Goal: Task Accomplishment & Management: Complete application form

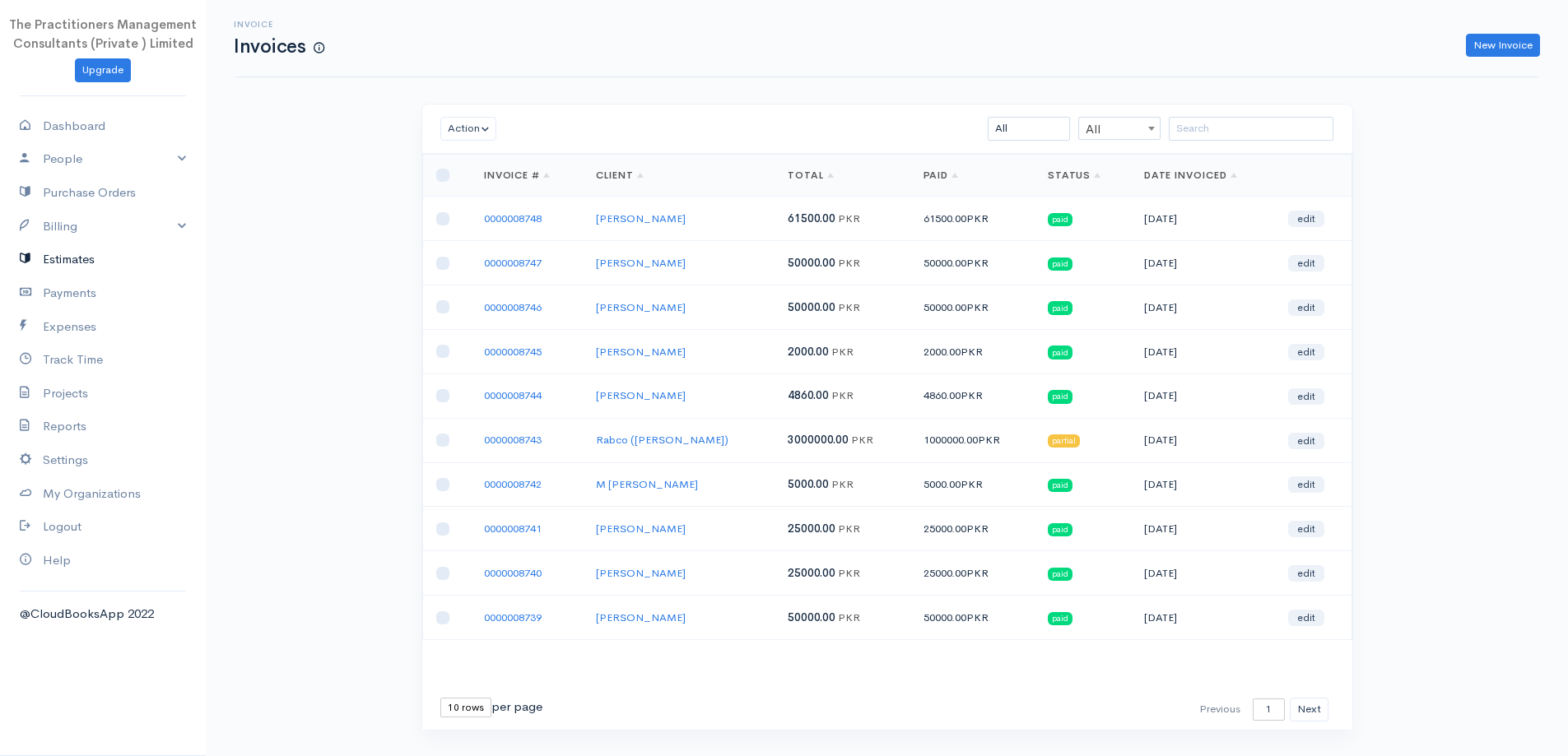
click at [78, 264] on link "Estimates" at bounding box center [103, 259] width 206 height 34
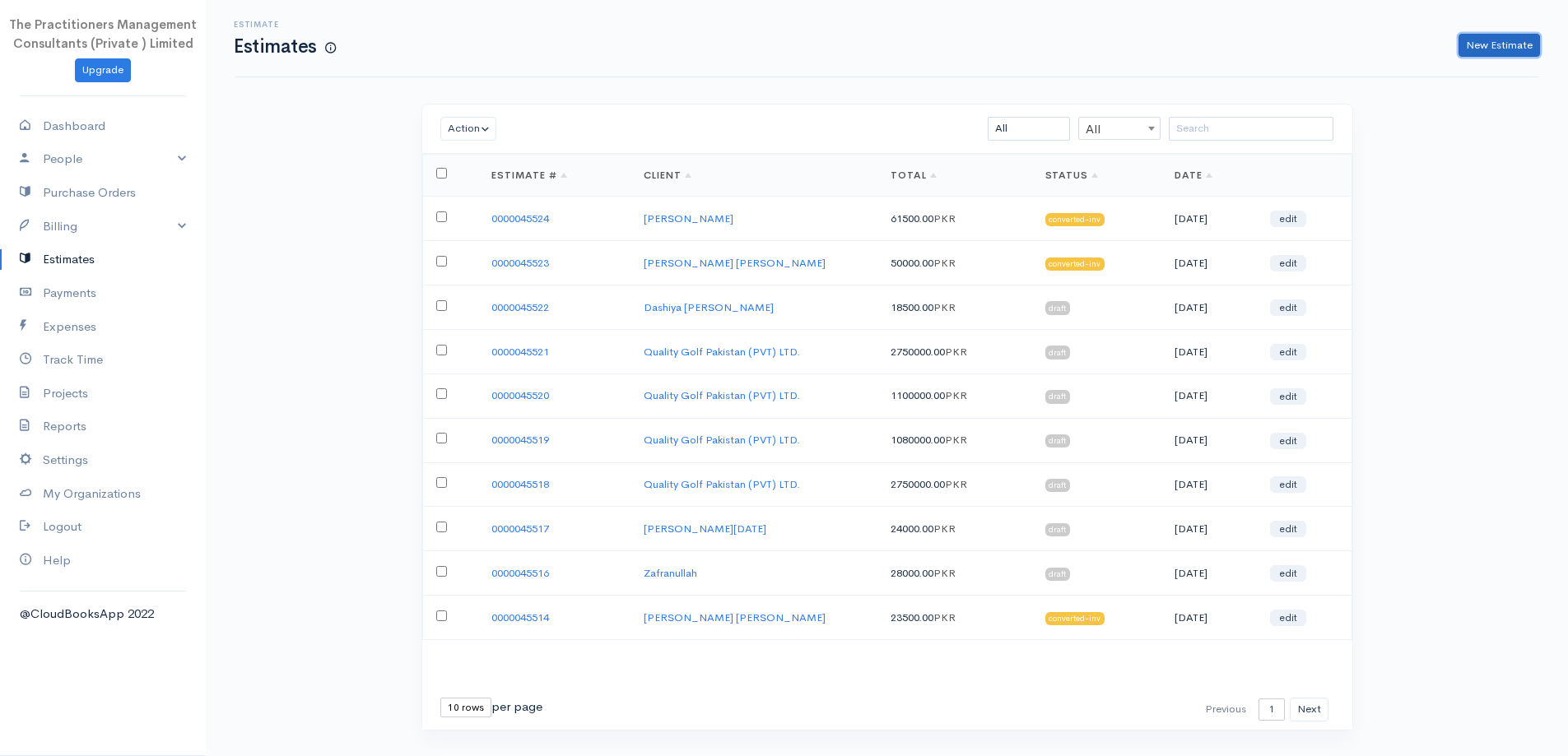
click at [1463, 52] on link "New Estimate" at bounding box center [1499, 45] width 81 height 24
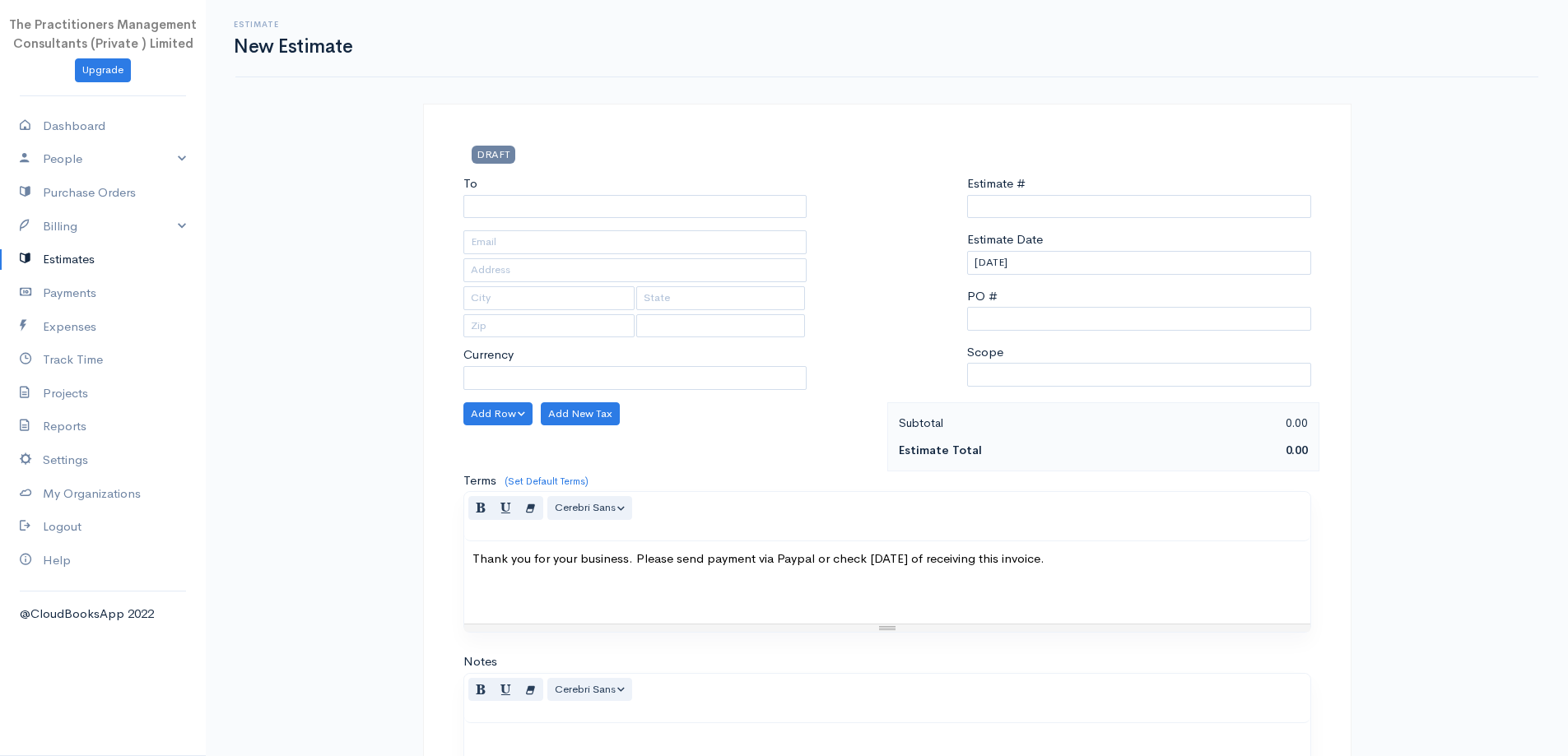
type input "0000045525"
select select "[GEOGRAPHIC_DATA]"
select select "PKR"
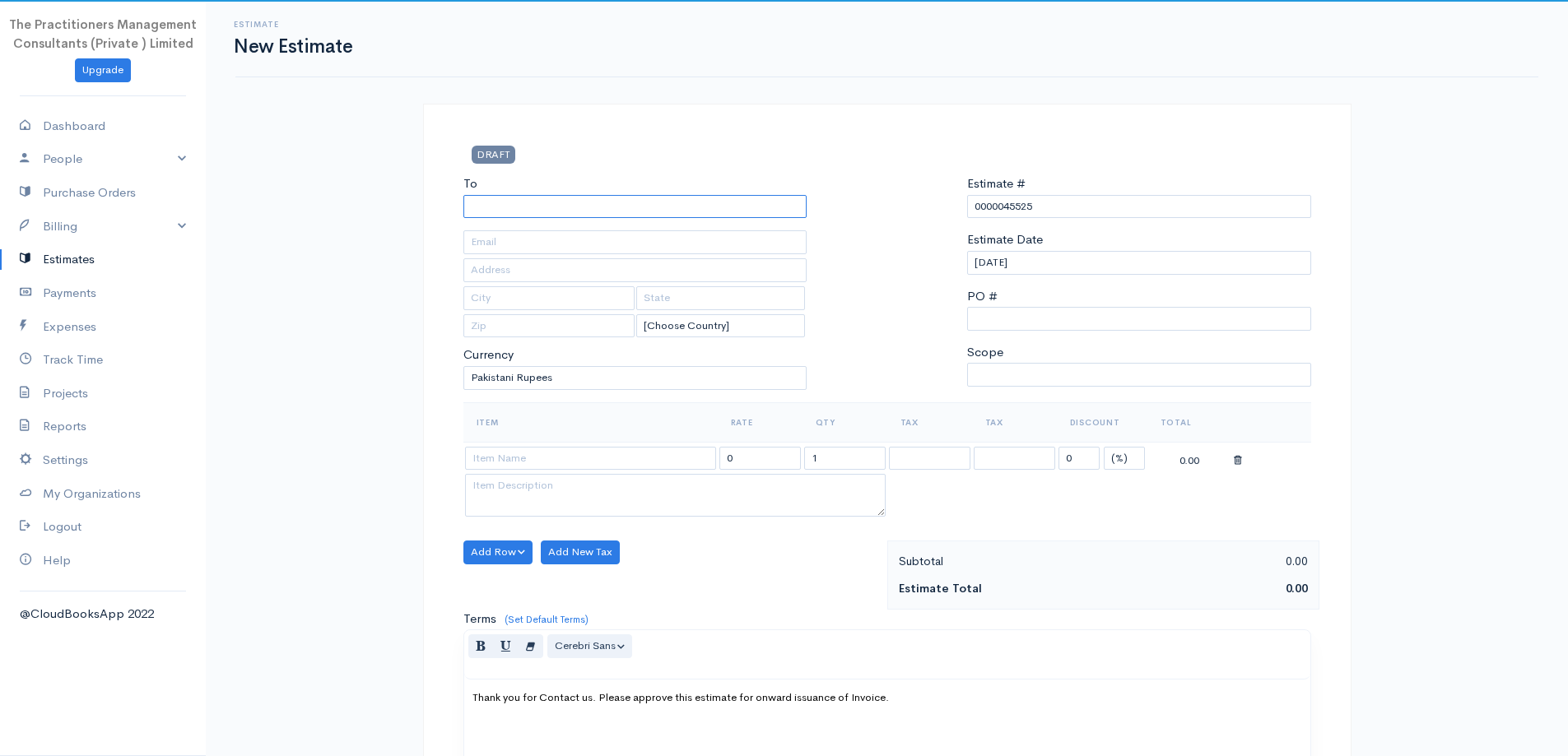
click at [703, 208] on input "To" at bounding box center [635, 207] width 344 height 24
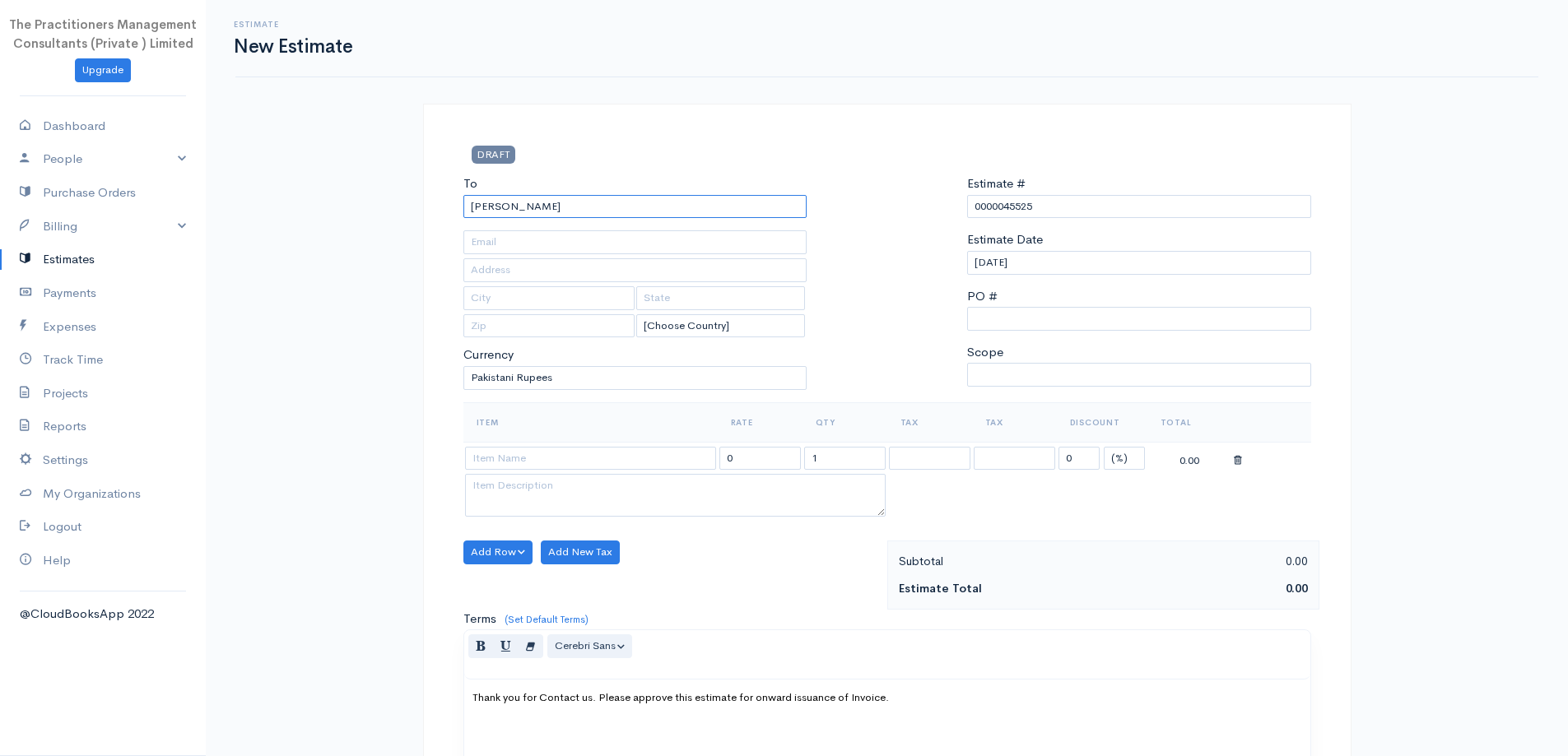
type input "[PERSON_NAME]"
click at [518, 272] on input "text" at bounding box center [635, 270] width 344 height 24
click at [573, 233] on input "text" at bounding box center [635, 242] width 344 height 24
click at [529, 273] on input "text" at bounding box center [635, 270] width 344 height 24
click at [605, 270] on input "[PHONE_NUMBER]" at bounding box center [635, 270] width 344 height 24
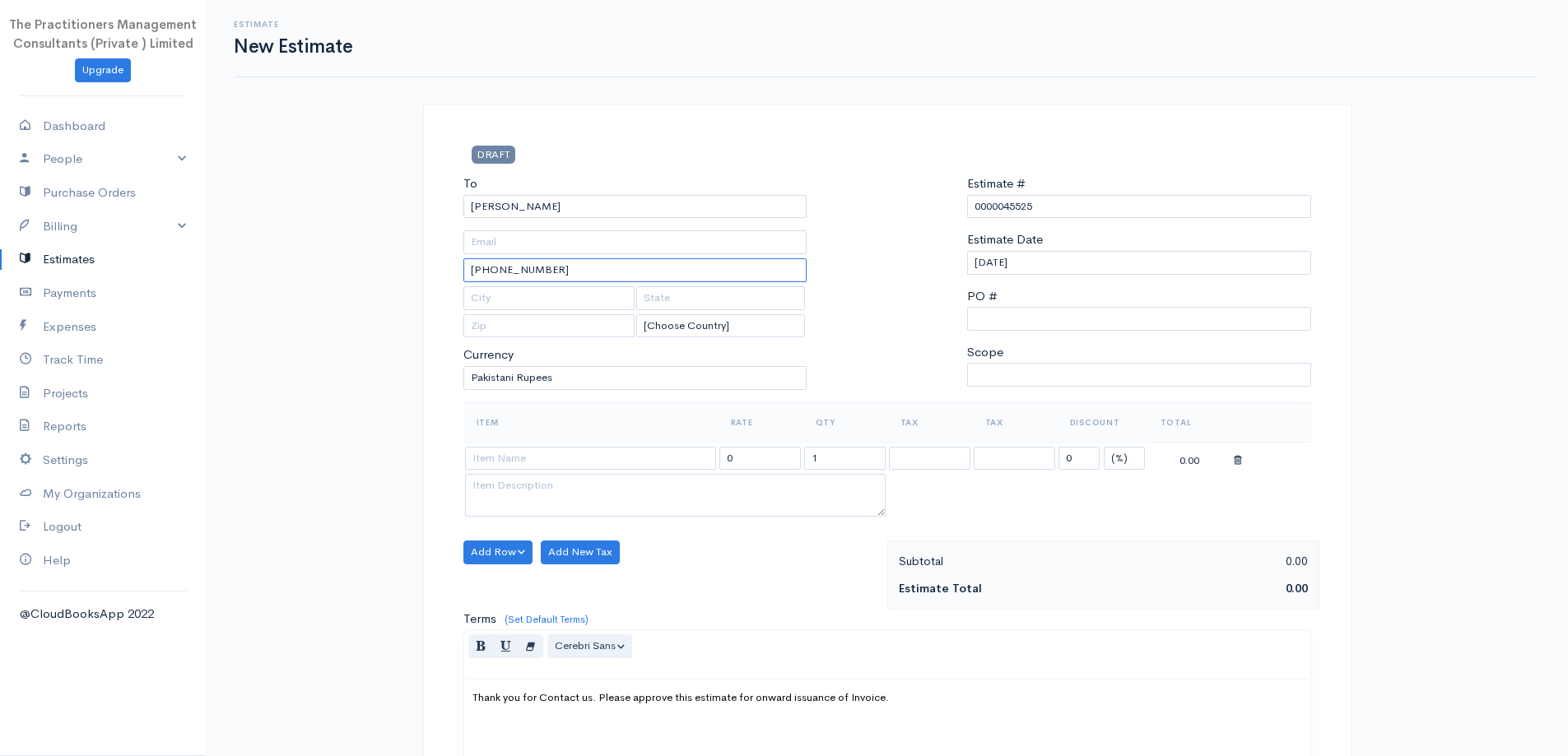
click at [605, 270] on input "[PHONE_NUMBER]" at bounding box center [635, 270] width 344 height 24
type input "[PHONE_NUMBER]"
click at [601, 249] on input "text" at bounding box center [635, 242] width 344 height 24
paste input "[PHONE_NUMBER]"
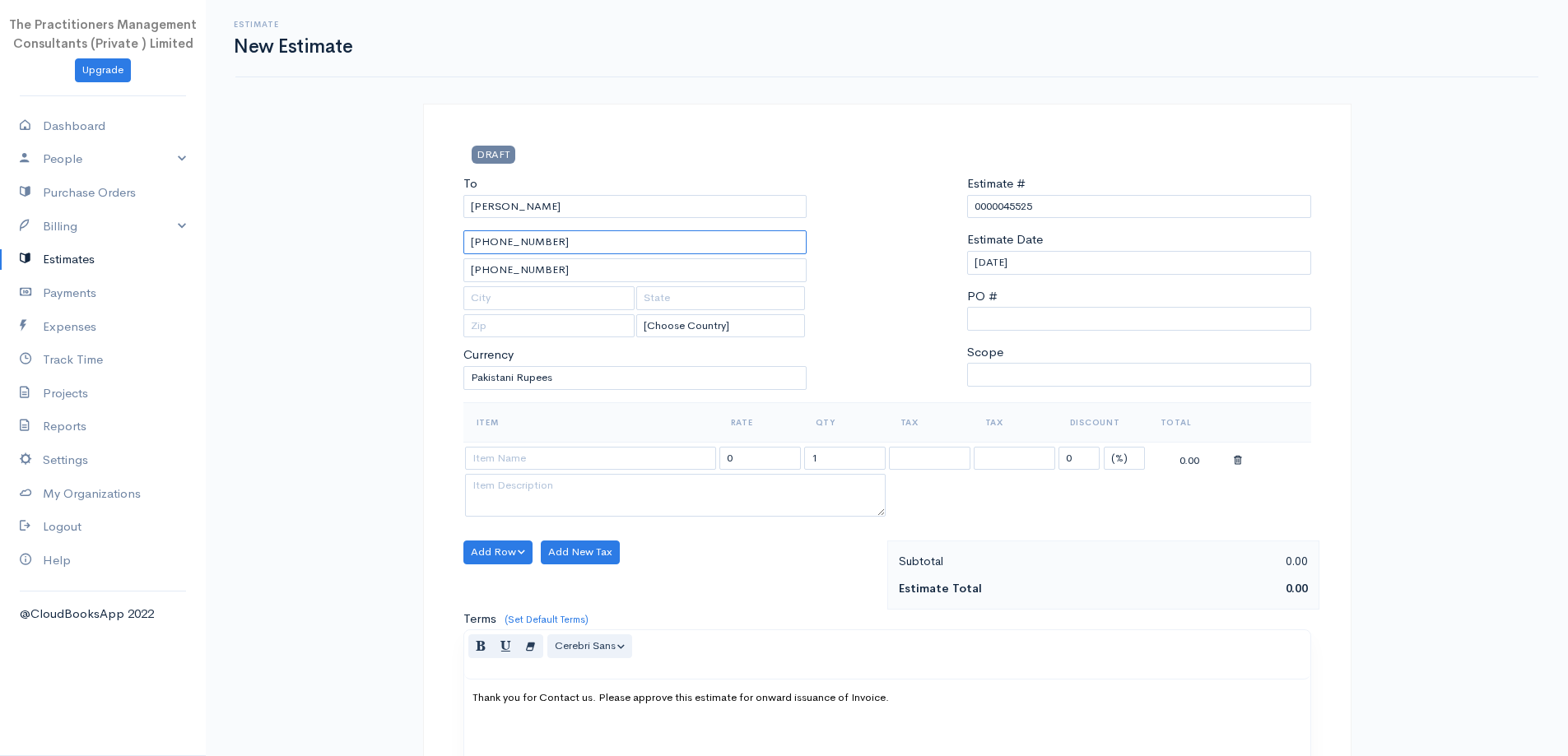
type input "[PHONE_NUMBER]"
drag, startPoint x: 674, startPoint y: 268, endPoint x: 138, endPoint y: 357, distance: 543.3
click at [137, 357] on body "The Practitioners Management Consultants (Private ) Limited Upgrade Dashboard P…" at bounding box center [784, 547] width 1568 height 1094
drag, startPoint x: 371, startPoint y: 392, endPoint x: 406, endPoint y: 369, distance: 41.9
click at [383, 385] on div "Estimate New Estimate DRAFT To Danial 42101-4319583-7 [Choose Country] United S…" at bounding box center [887, 547] width 1362 height 1094
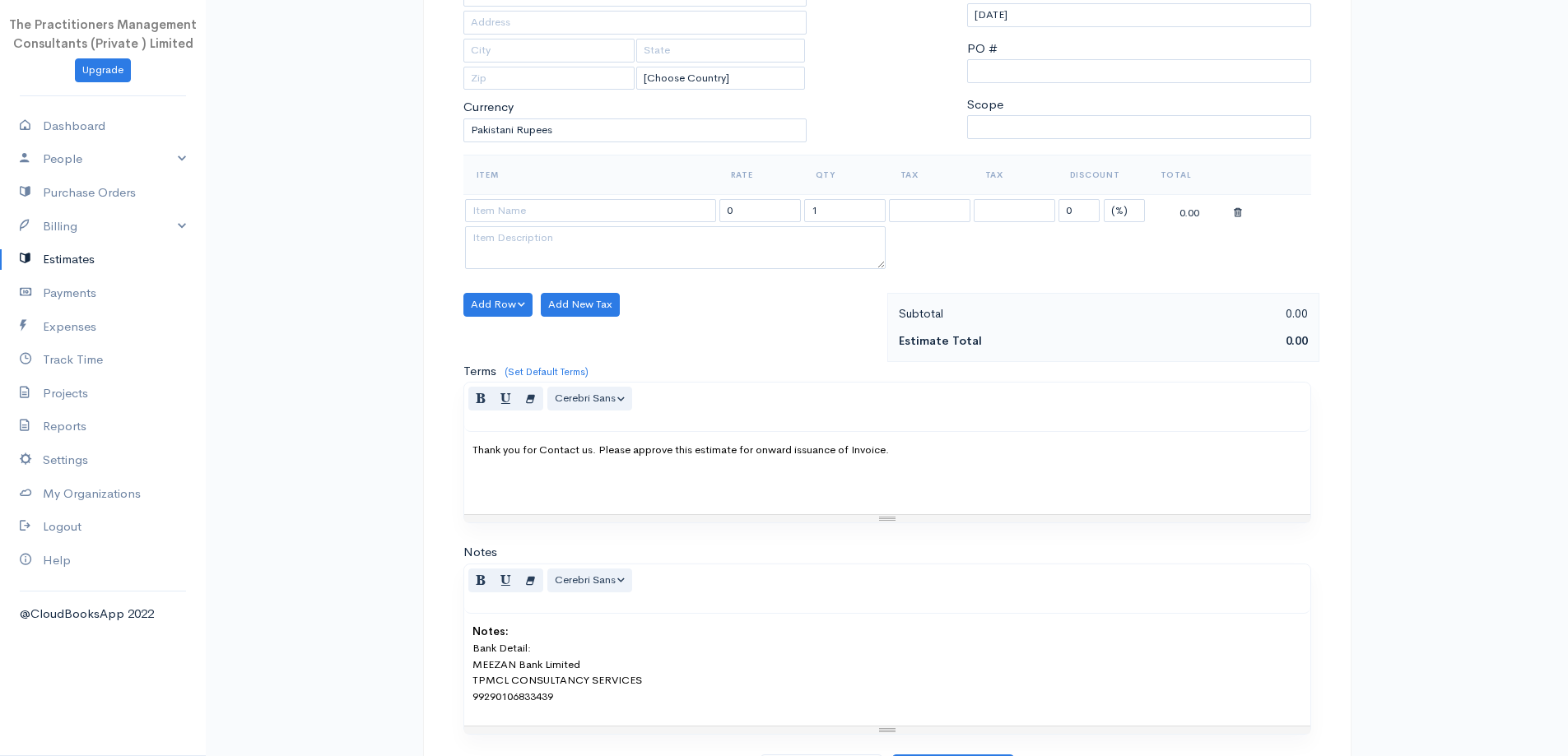
scroll to position [329, 0]
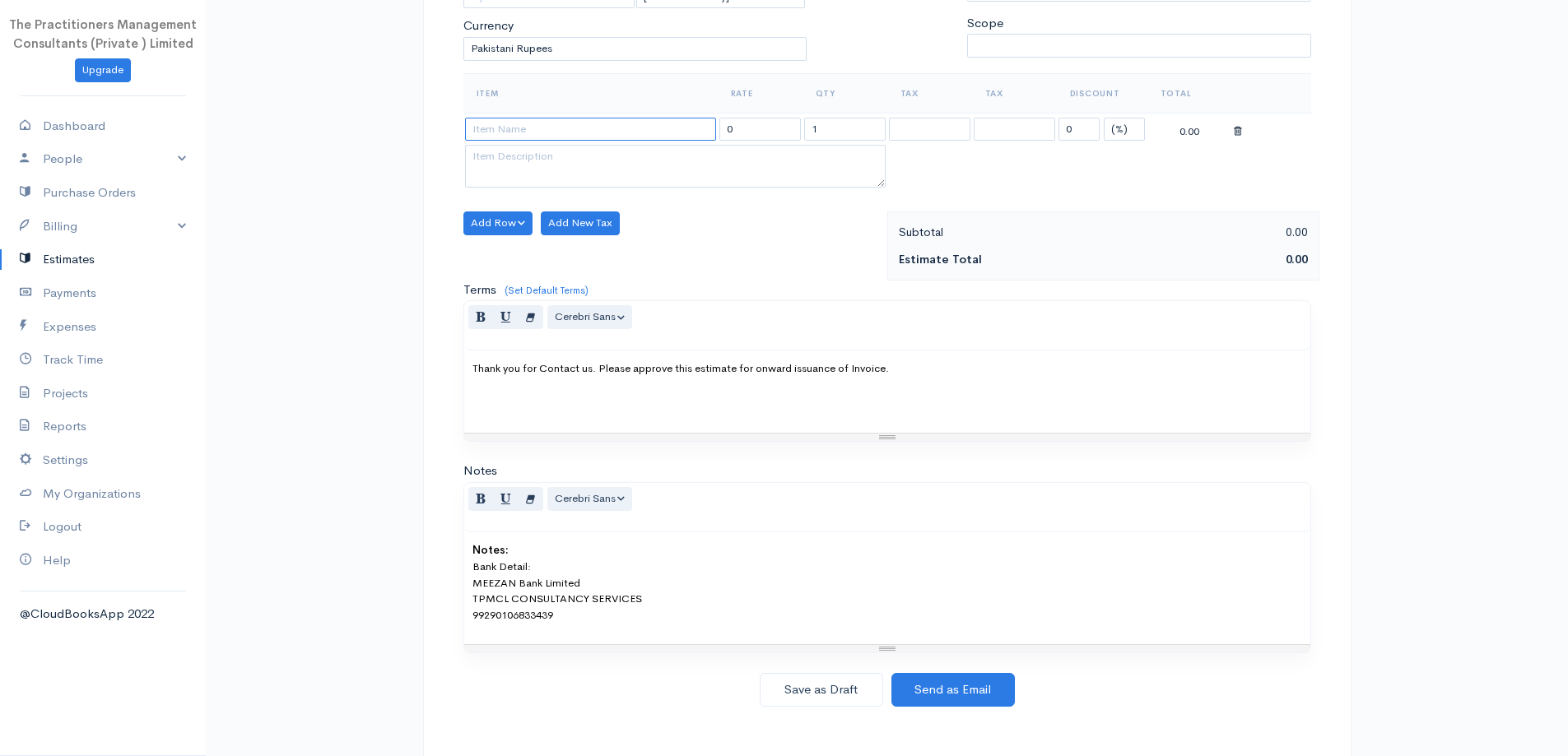
click at [616, 124] on input at bounding box center [590, 129] width 251 height 24
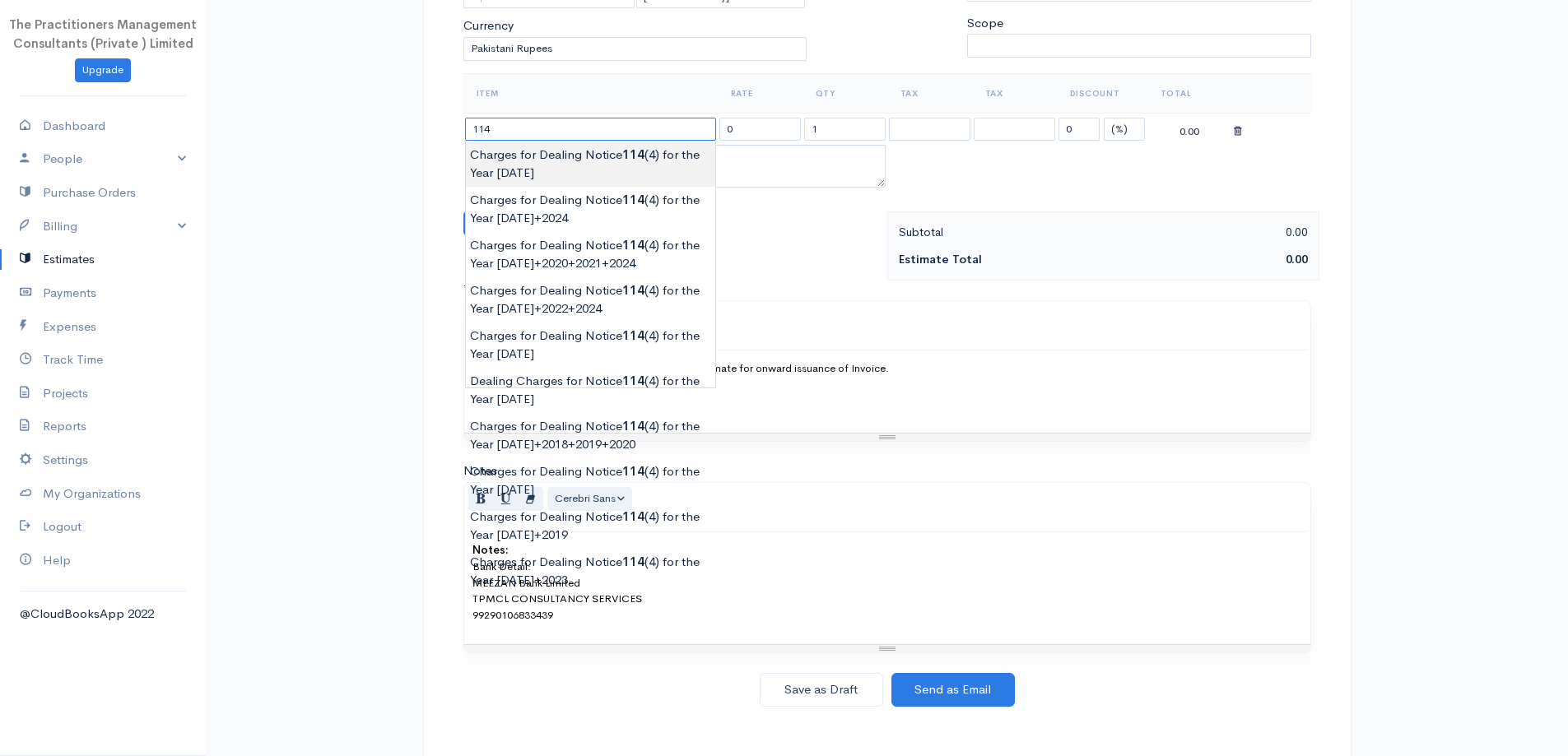
type input "Charges for Dealing Notice 114(4) for the Year 2021"
type input "10000.00"
click at [592, 166] on body "The Practitioners Management Consultants (Private ) Limited Upgrade Dashboard P…" at bounding box center [784, 218] width 1568 height 1094
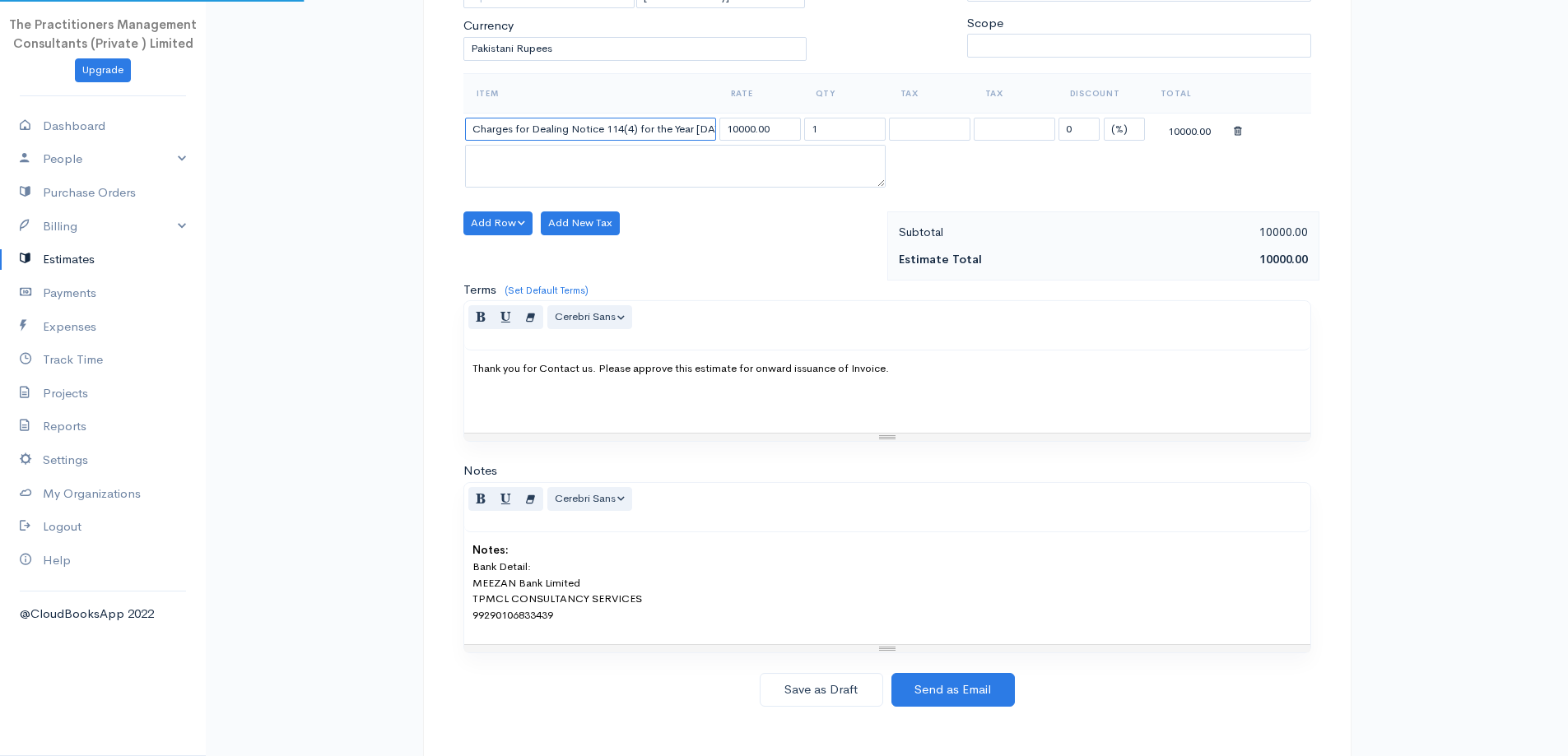
click at [663, 122] on input "Charges for Dealing Notice 114(4) for the Year 2021" at bounding box center [590, 129] width 251 height 24
type input "Charges for Dealing Notice 114(4) for the Year [DATE]+2020+2021+2022"
click at [737, 122] on input "10000.00" at bounding box center [760, 129] width 81 height 24
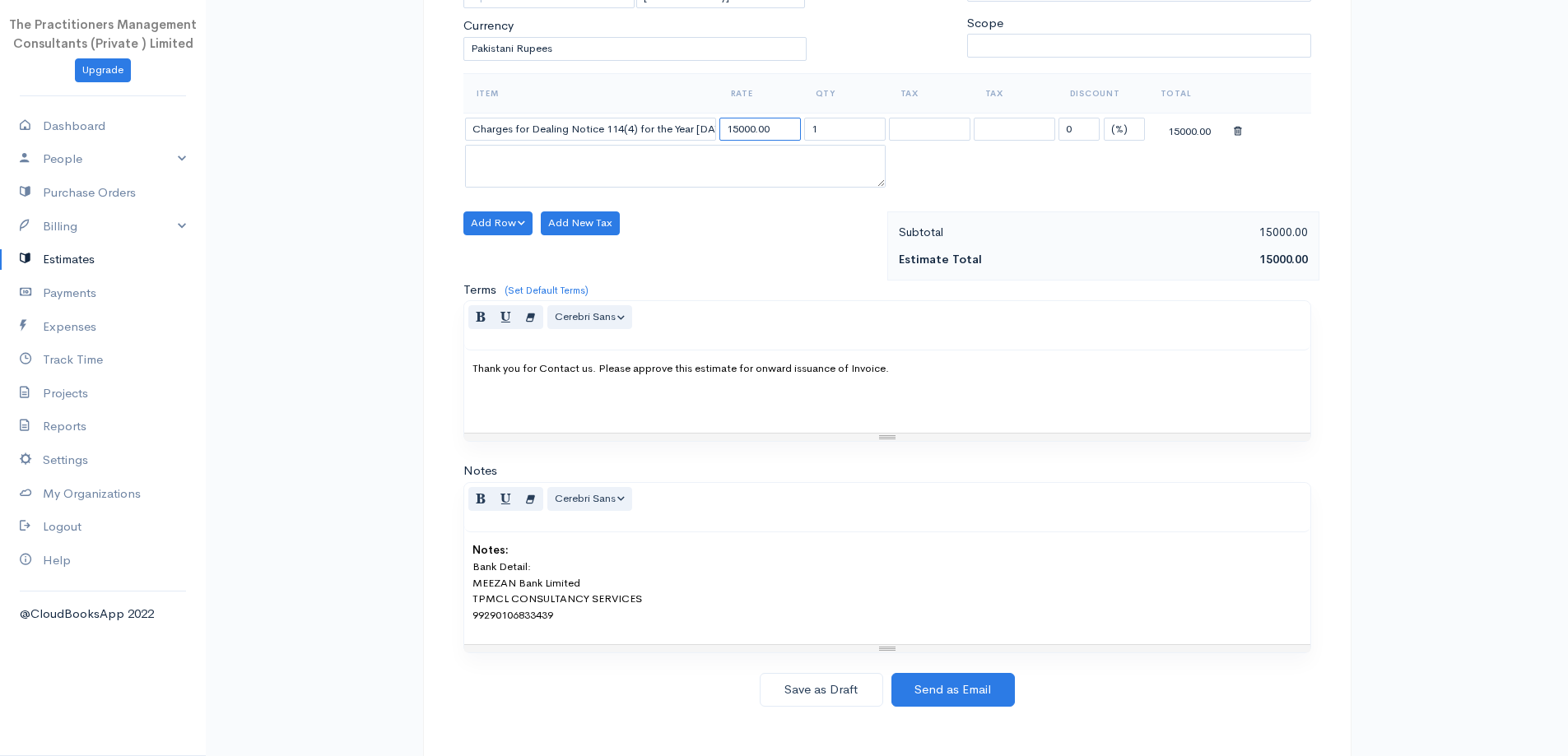
type input "15000.00"
click at [841, 123] on input "1" at bounding box center [845, 129] width 81 height 24
type input "4"
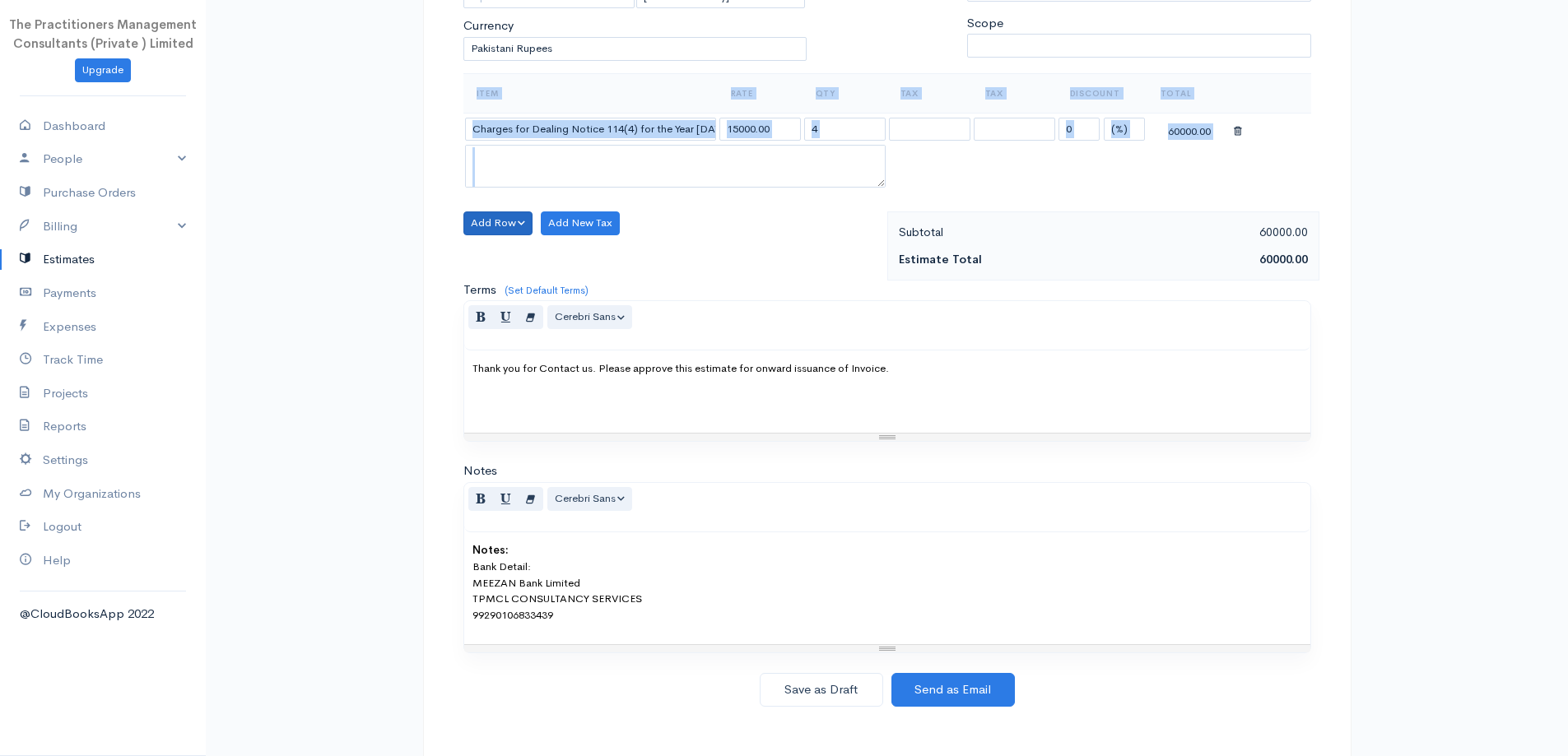
drag, startPoint x: 465, startPoint y: 211, endPoint x: 487, endPoint y: 217, distance: 22.8
click at [467, 212] on div "Add Row Add Item Row Add Time Row" at bounding box center [498, 223] width 70 height 24
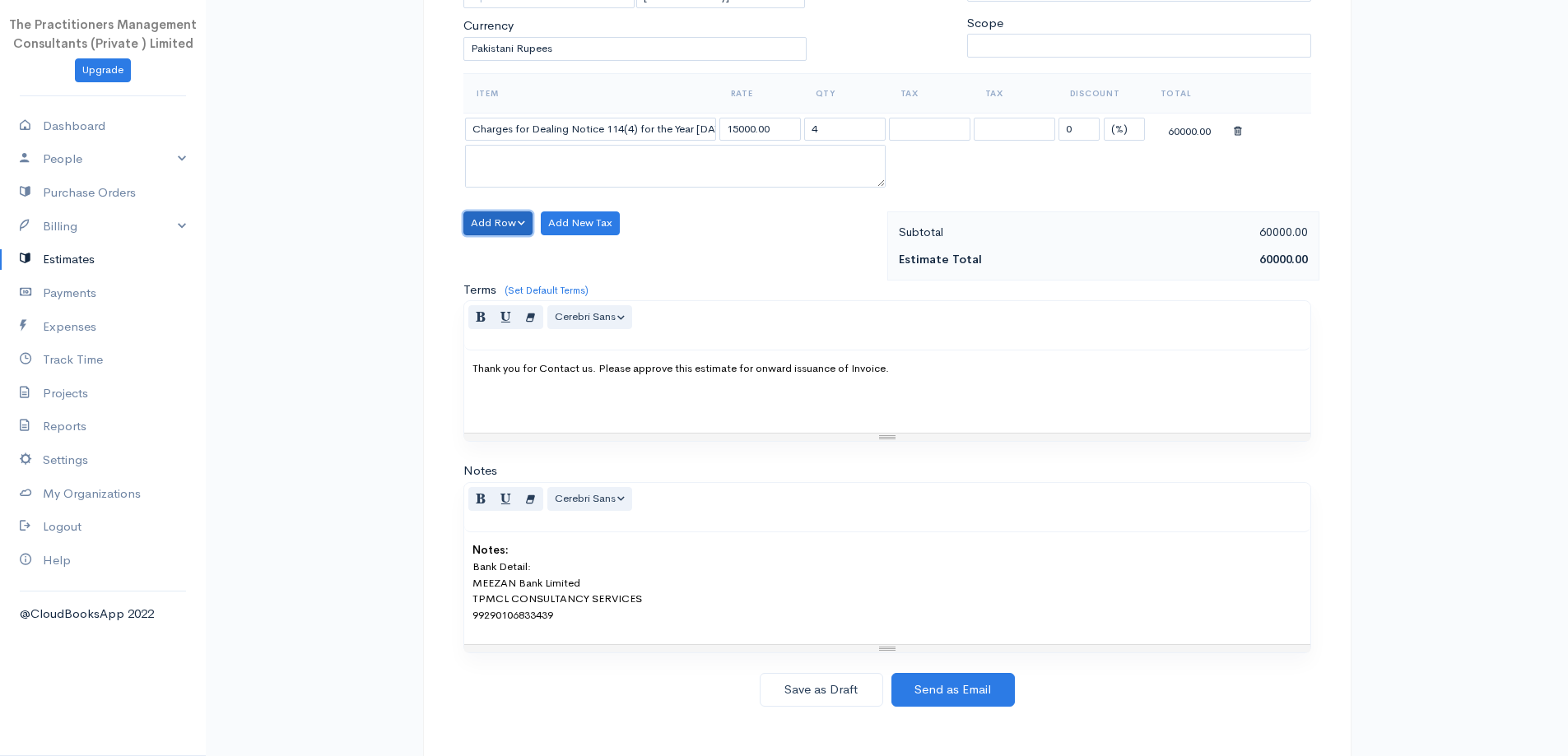
click at [487, 217] on button "Add Row" at bounding box center [498, 223] width 70 height 24
click at [506, 245] on link "Add Item Row" at bounding box center [529, 256] width 130 height 29
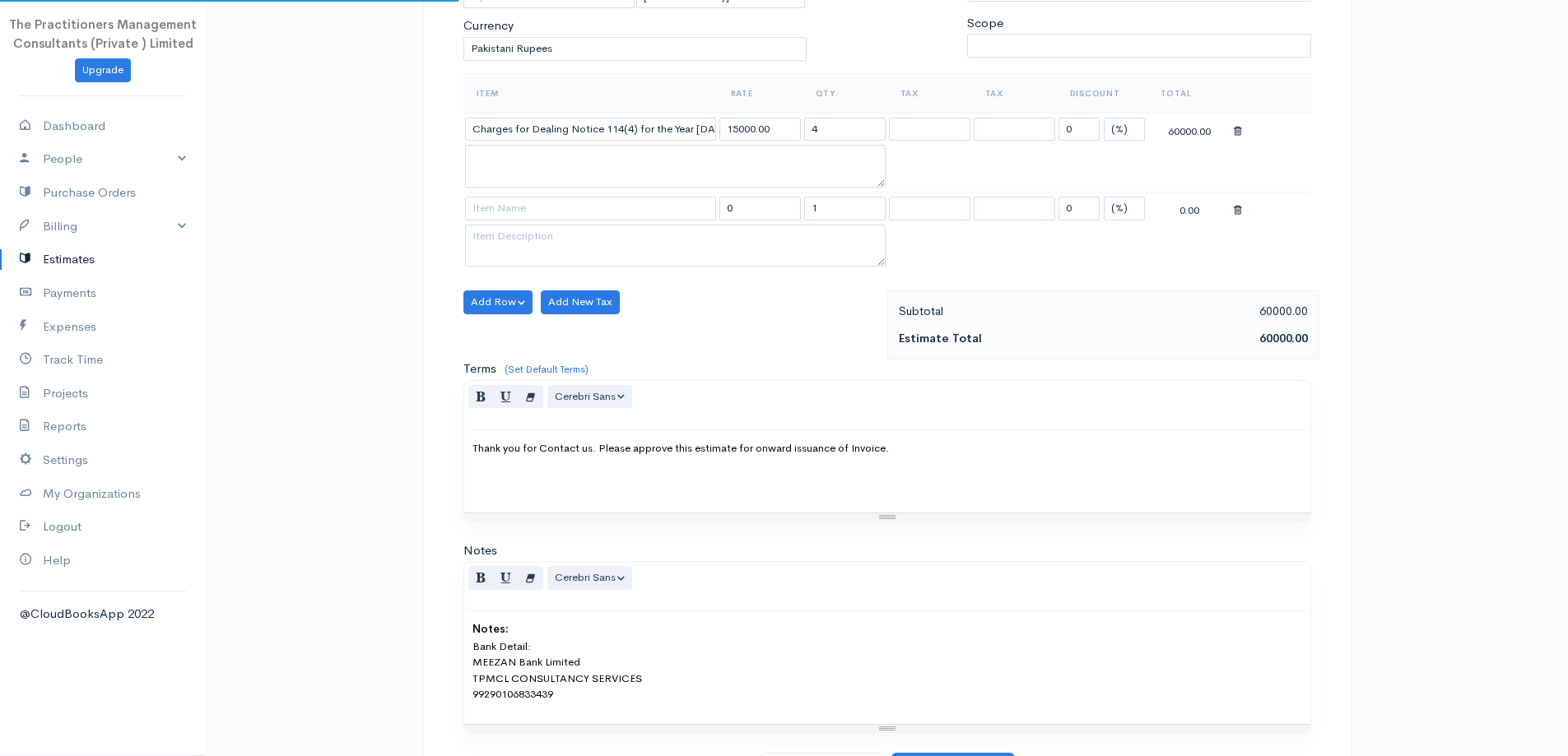
drag, startPoint x: 550, startPoint y: 189, endPoint x: 560, endPoint y: 196, distance: 12.2
click at [551, 189] on td at bounding box center [675, 168] width 424 height 47
click at [620, 145] on tbody "Charges for Dealing Notice 114(4) for the Year 2019+2020+2021+2022 15000.00 4 0…" at bounding box center [887, 191] width 848 height 158
drag, startPoint x: 577, startPoint y: 218, endPoint x: 606, endPoint y: 256, distance: 47.8
click at [578, 218] on input at bounding box center [590, 208] width 251 height 24
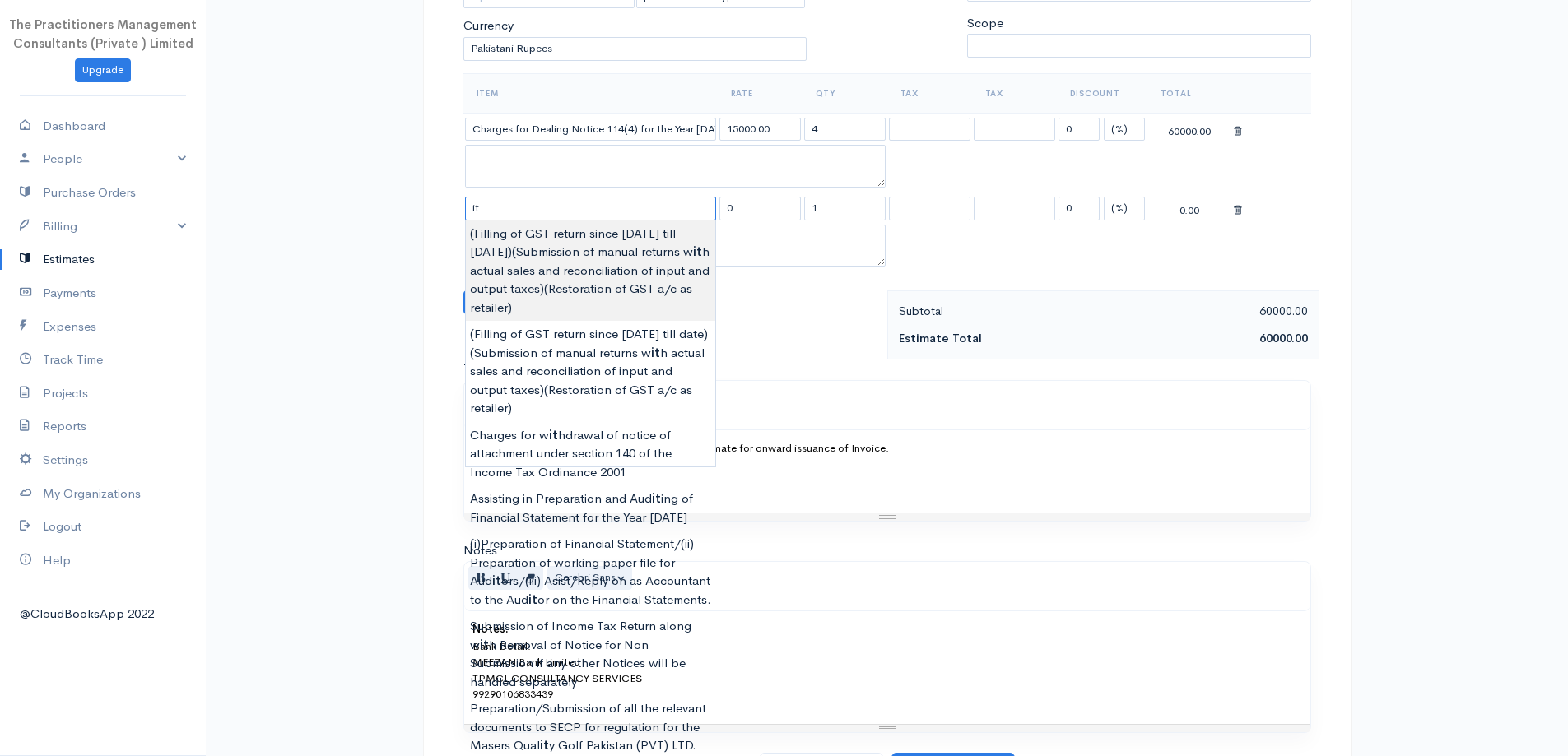
type input "i"
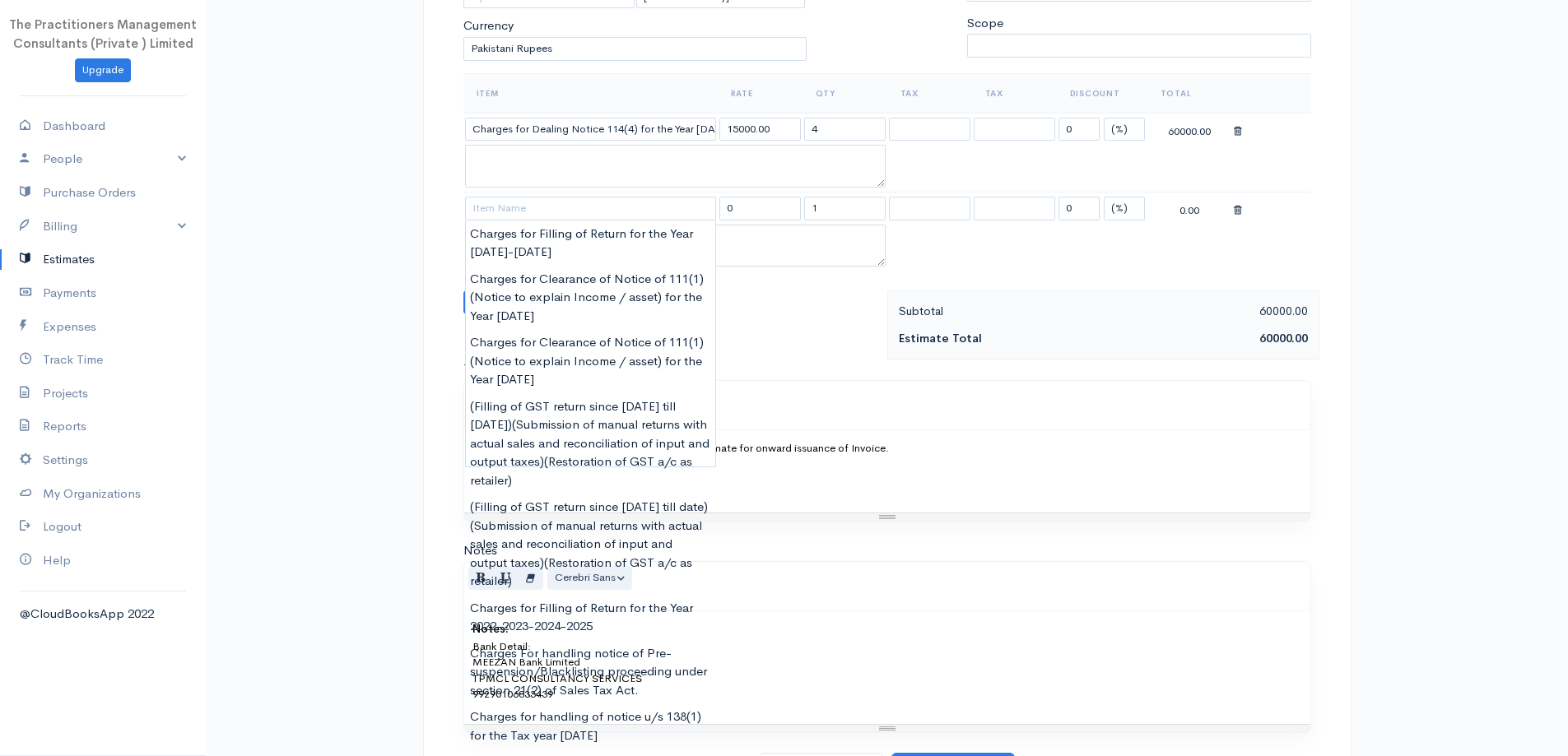
type input "Charges for Filling of Return for the Year 2024-2025"
type input "15000.00"
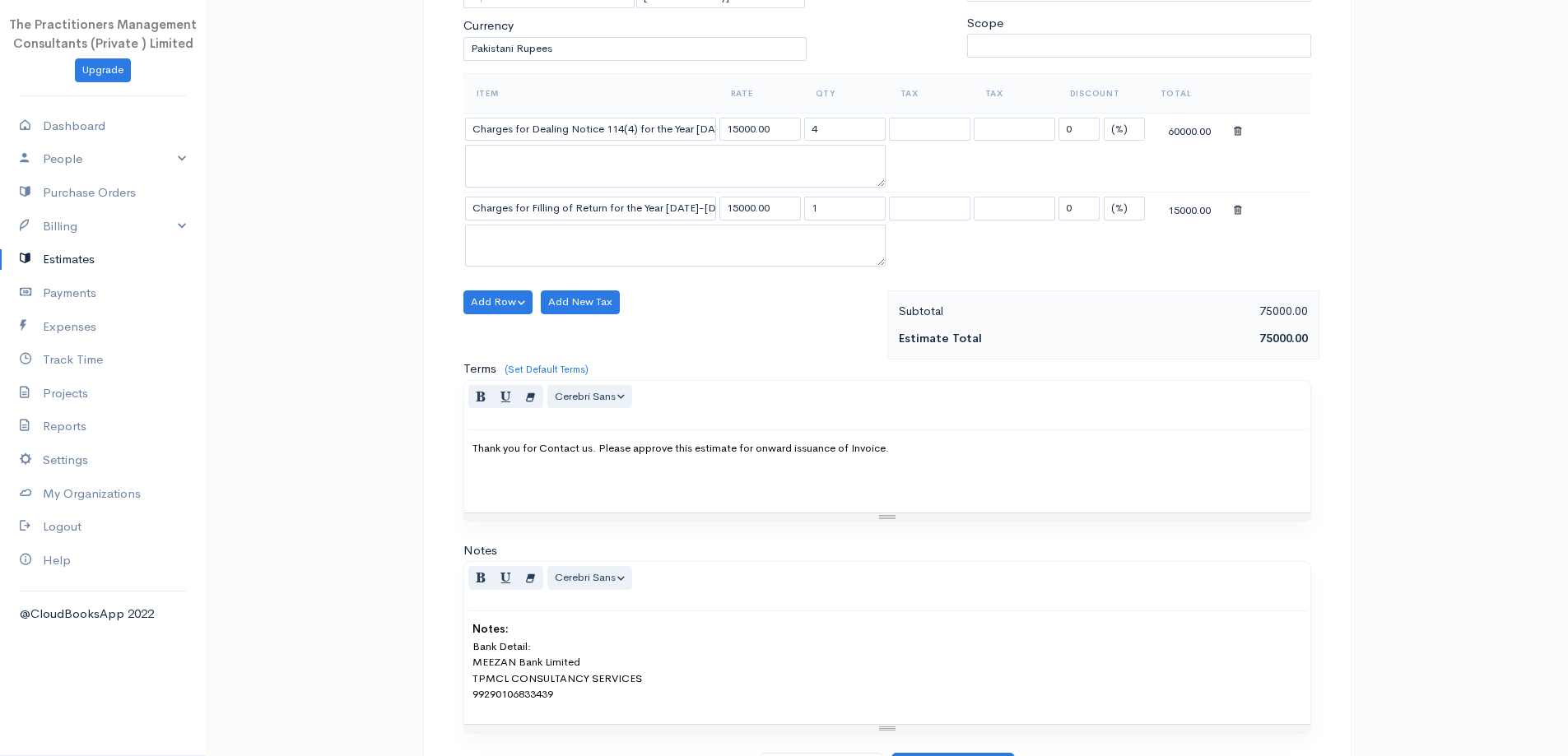
click at [619, 261] on body "The Practitioners Management Consultants (Private ) Limited Upgrade Dashboard P…" at bounding box center [784, 257] width 1568 height 1173
click at [697, 213] on input "Charges for Filling of Return for the Year 2024-2025" at bounding box center [590, 208] width 251 height 24
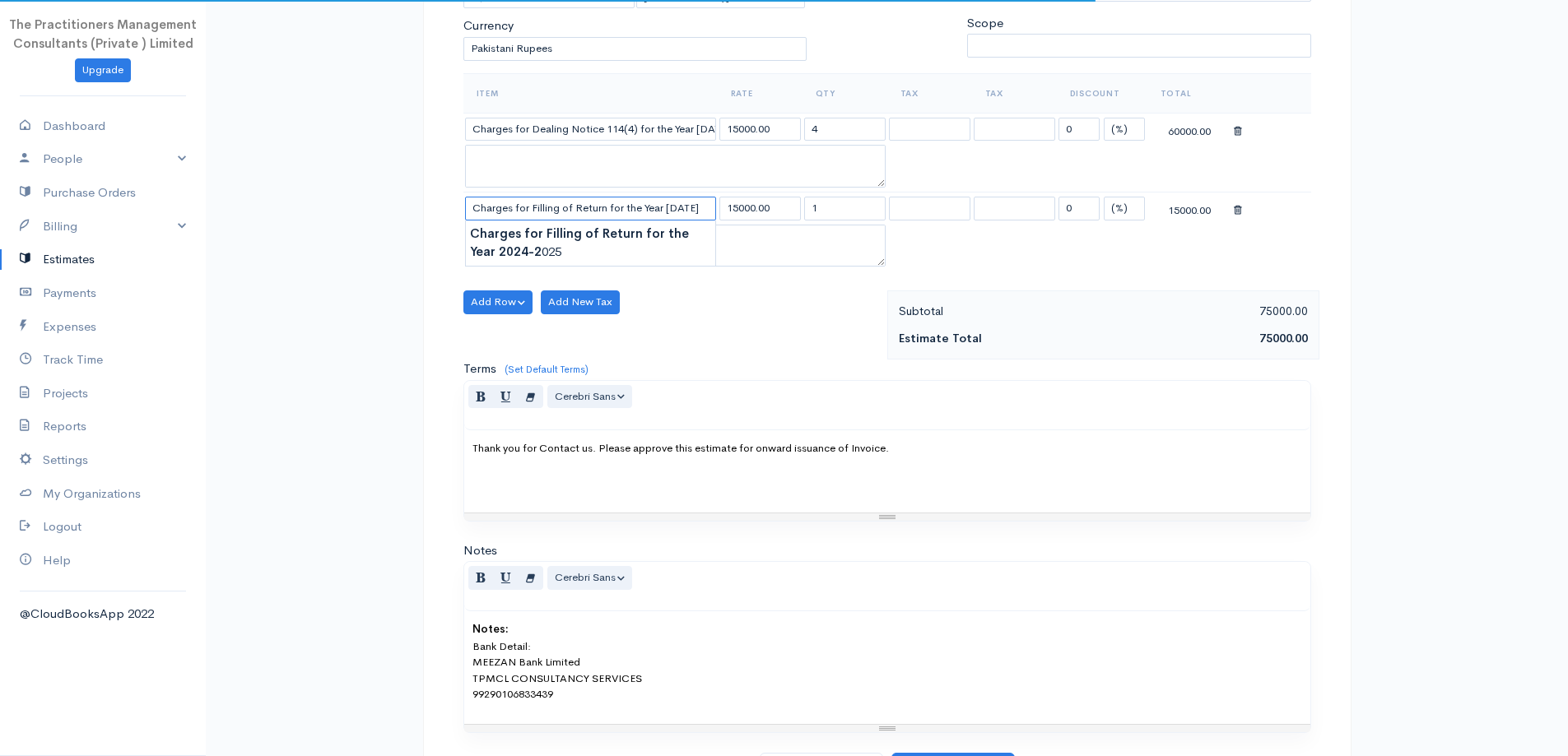
type input "Charges for Filling of Return for the Year [DATE]"
click at [760, 381] on div "Normal Blockquote Header 1 Header 2 Header 3 Header 4 Header 5 Header 6 Cerebri…" at bounding box center [887, 406] width 846 height 50
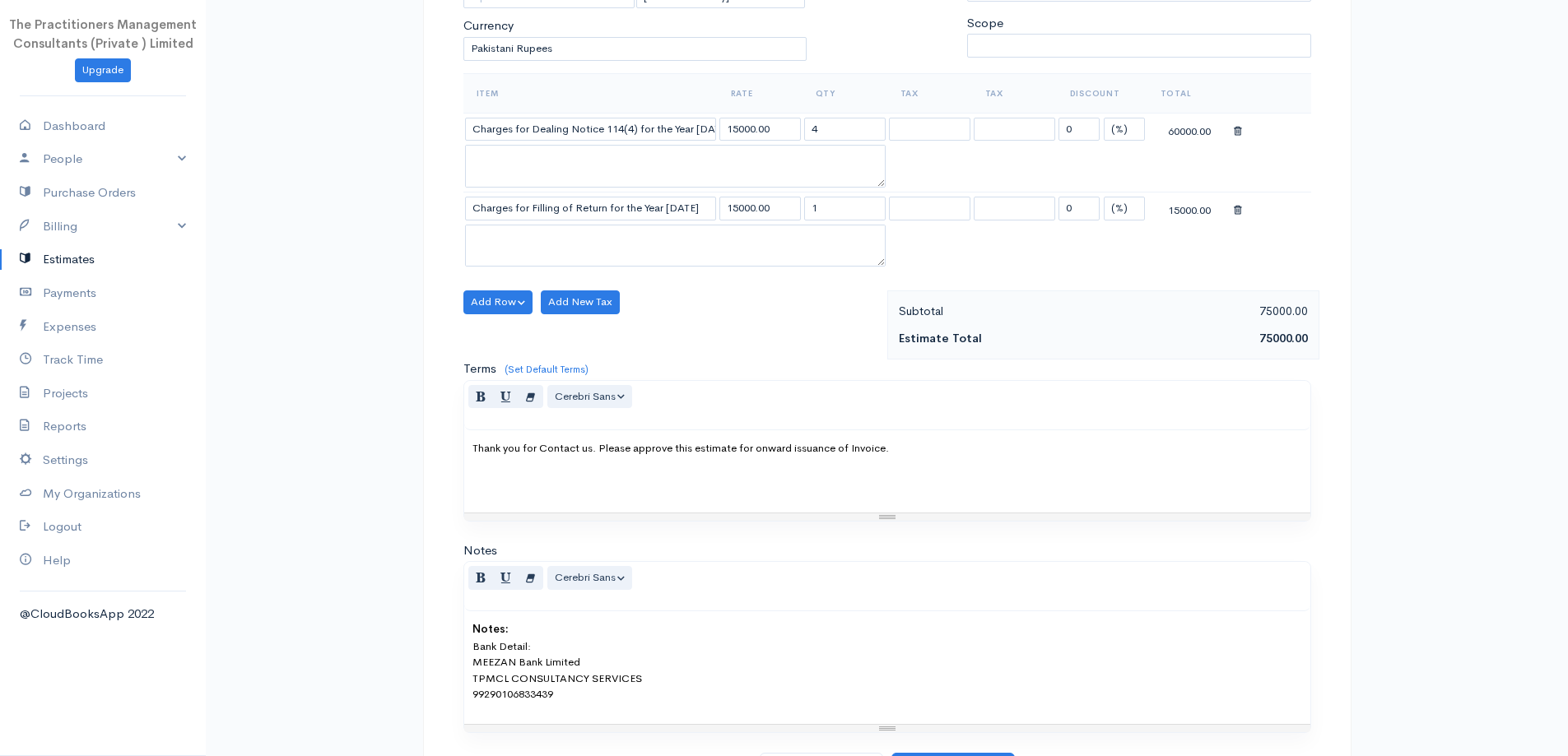
click at [508, 316] on div "Add Row Add Item Row Add Time Row Add New Tax" at bounding box center [671, 325] width 432 height 69
click at [506, 312] on button "Add Row" at bounding box center [498, 302] width 70 height 24
click at [525, 342] on link "Add Item Row" at bounding box center [529, 336] width 130 height 29
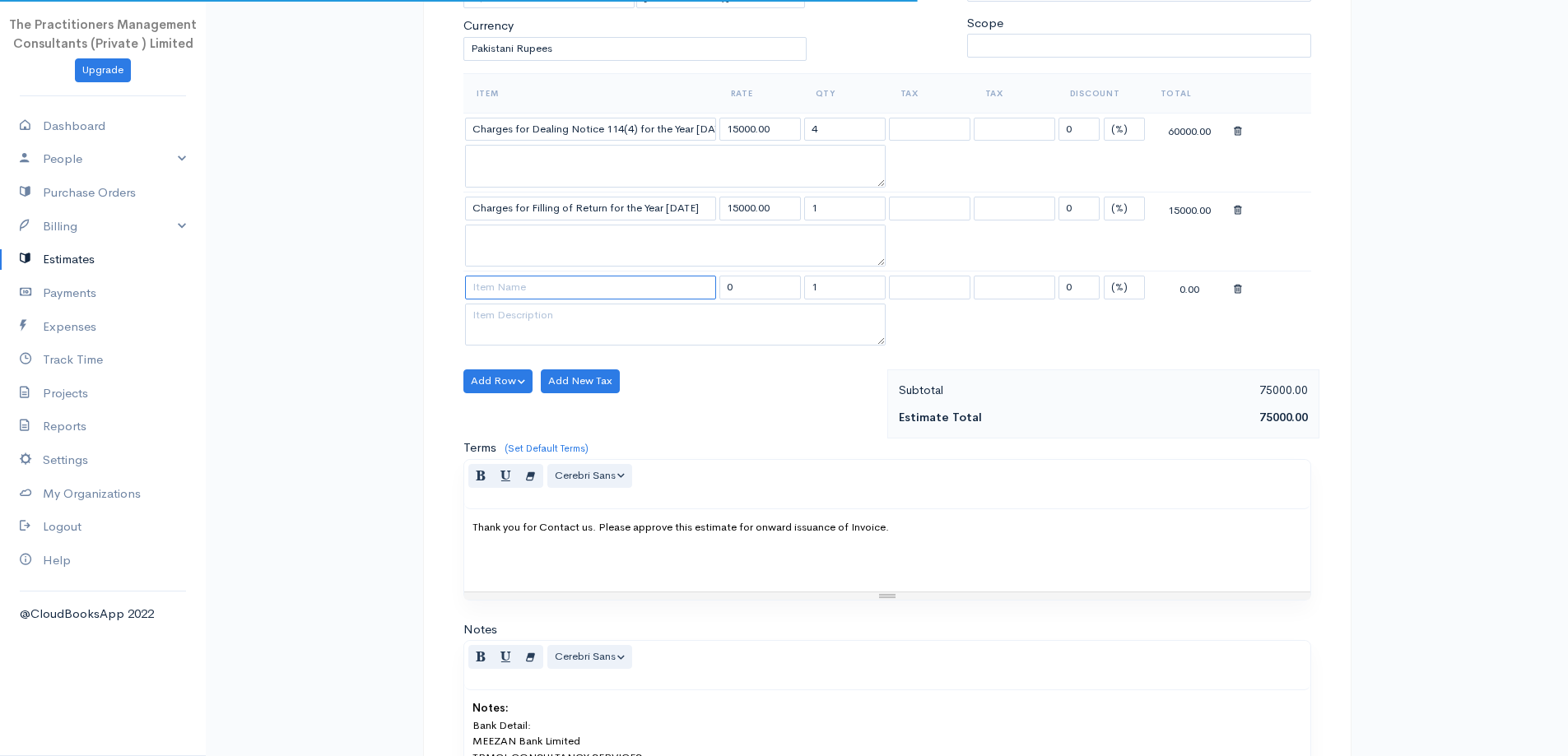
click at [538, 295] on input at bounding box center [590, 287] width 251 height 24
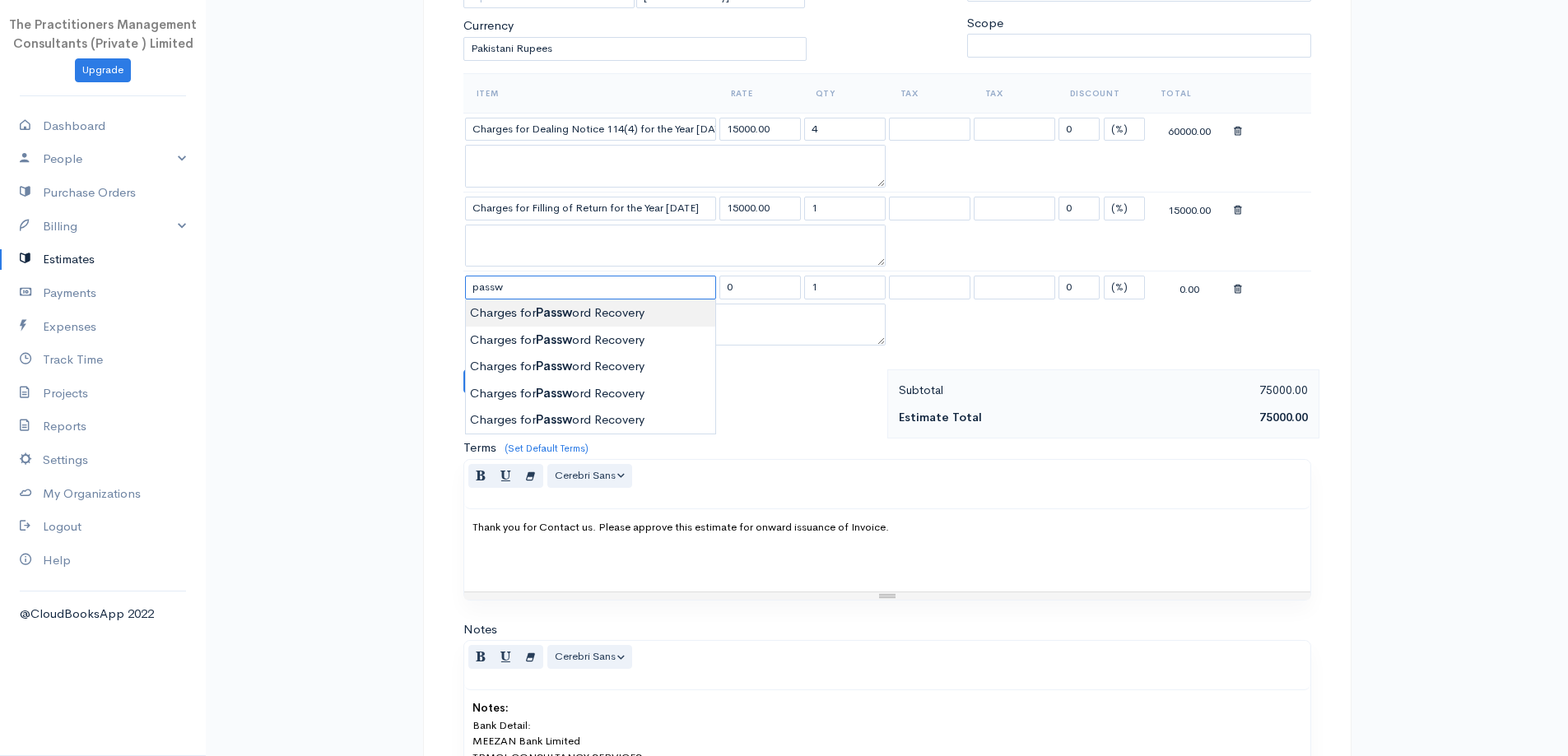
type input "Charges for Password Recovery"
type input "2000.00"
click at [545, 311] on body "The Practitioners Management Consultants (Private ) Limited Upgrade Dashboard P…" at bounding box center [784, 297] width 1568 height 1252
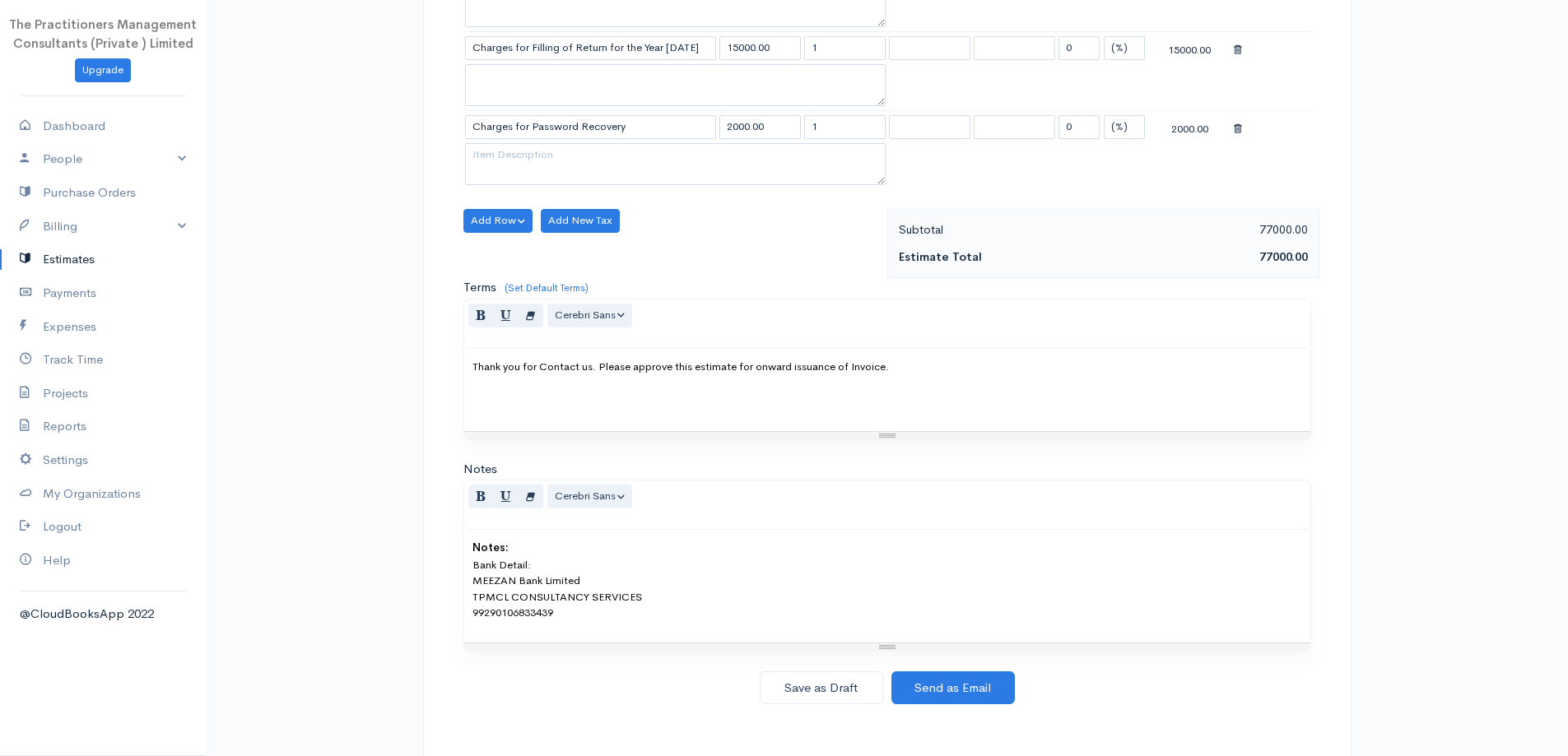
scroll to position [496, 0]
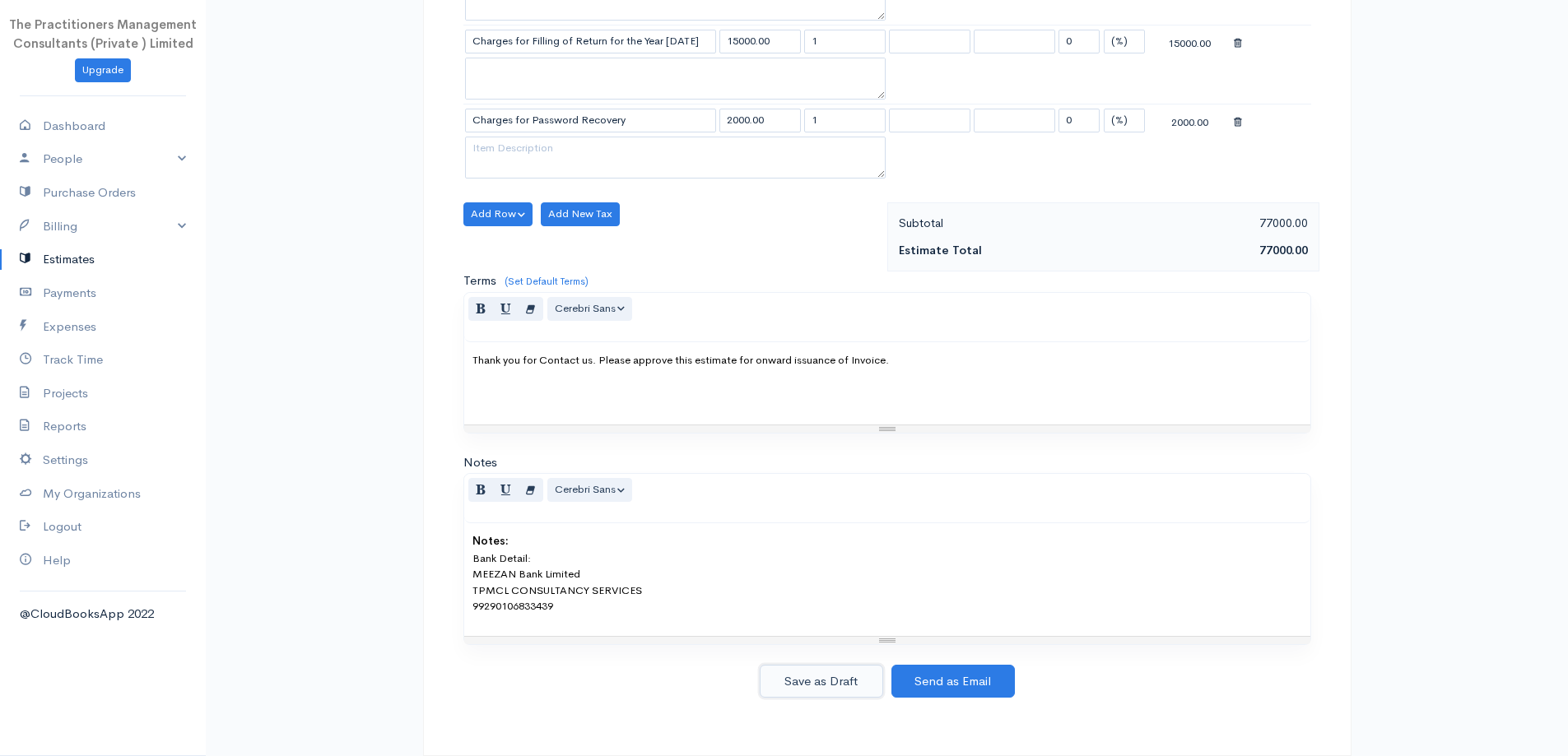
click at [842, 680] on button "Save as Draft" at bounding box center [821, 682] width 123 height 34
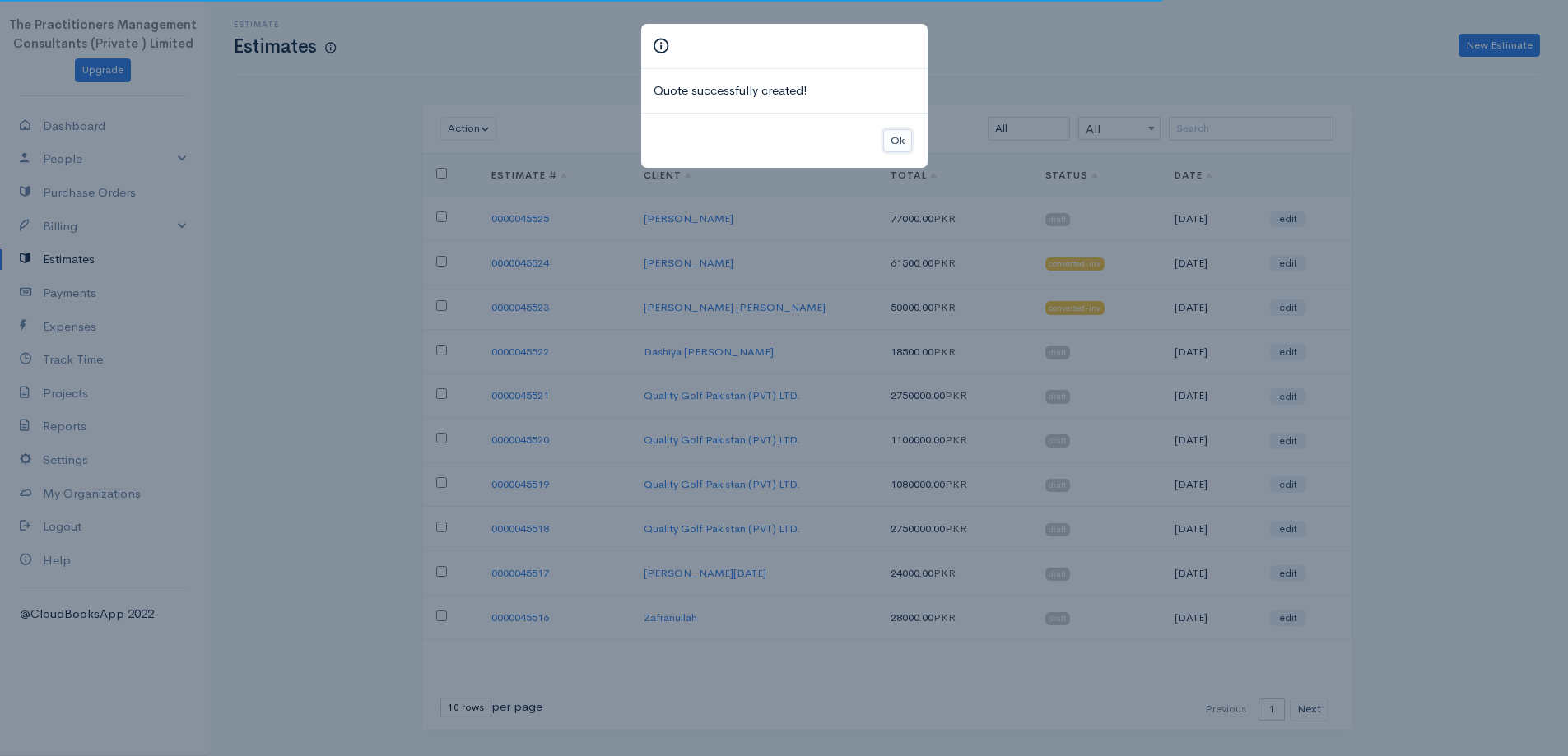
click at [894, 134] on button "Ok" at bounding box center [897, 141] width 29 height 24
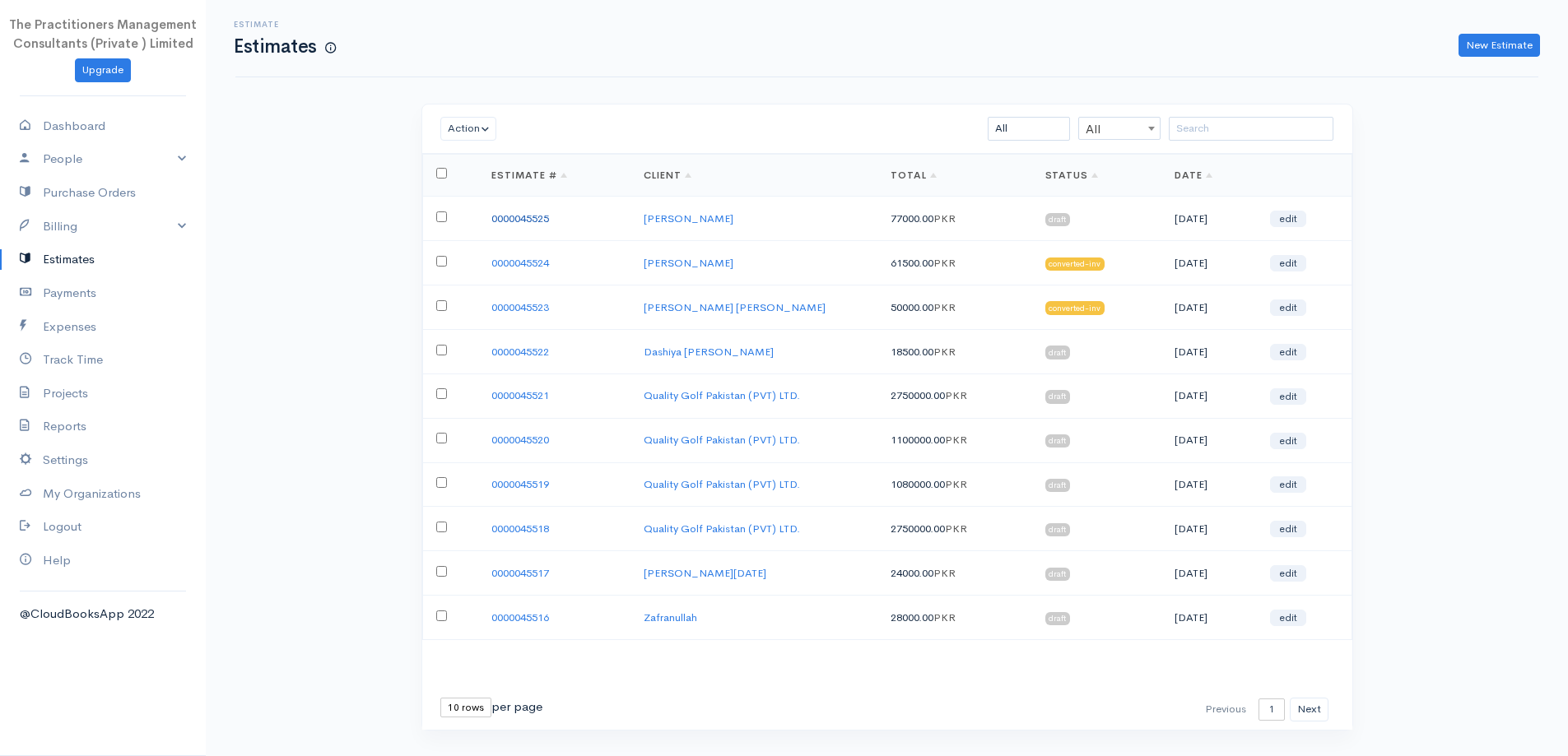
click at [544, 213] on link "0000045525" at bounding box center [520, 218] width 58 height 14
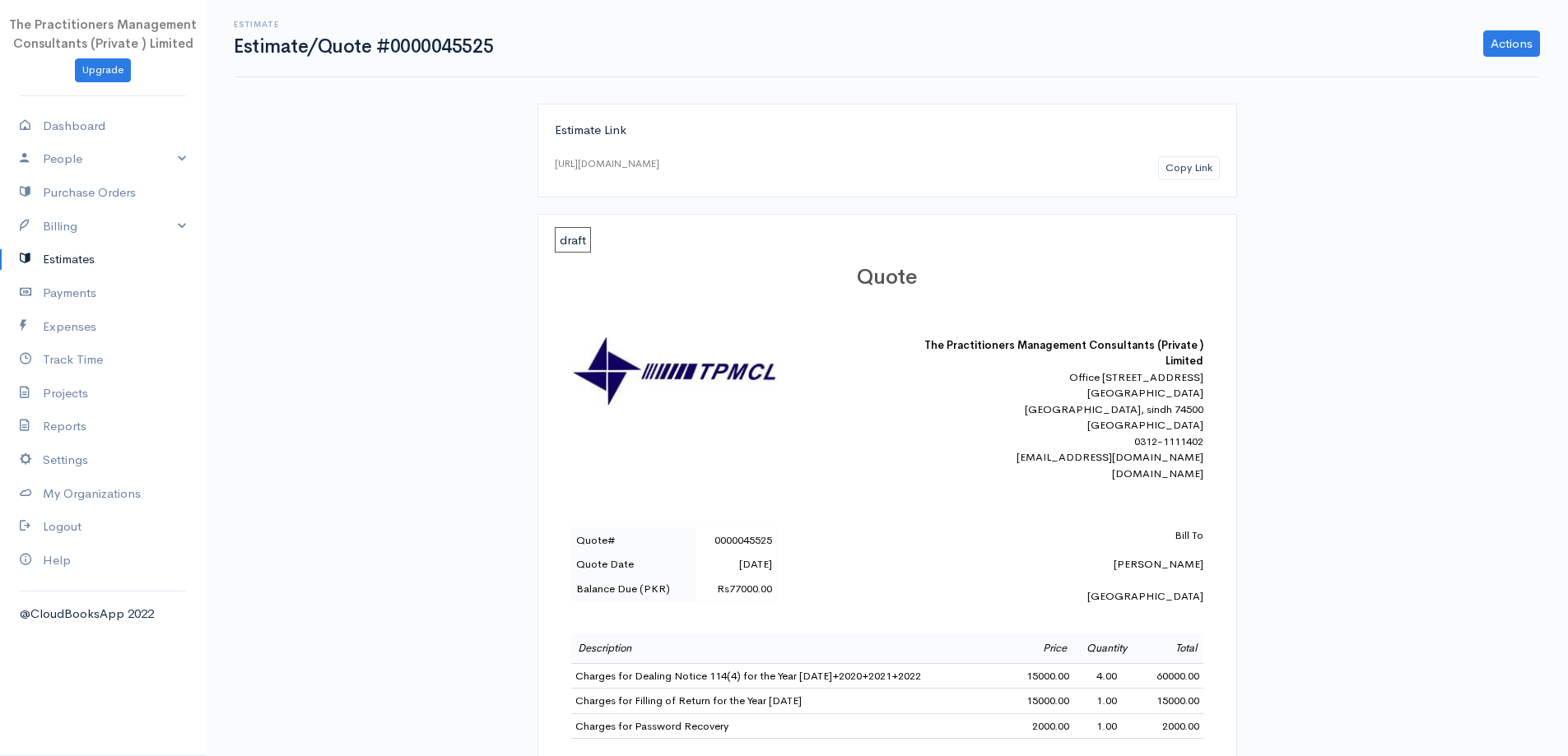
click at [1513, 28] on div "Estimate Estimate/Quote #0000045525 Actions Edit Estimate Send Convert To Invoi…" at bounding box center [887, 38] width 1323 height 37
click at [1498, 48] on link "Actions" at bounding box center [1511, 44] width 57 height 26
click at [1437, 78] on link "Edit Estimate" at bounding box center [1469, 79] width 145 height 29
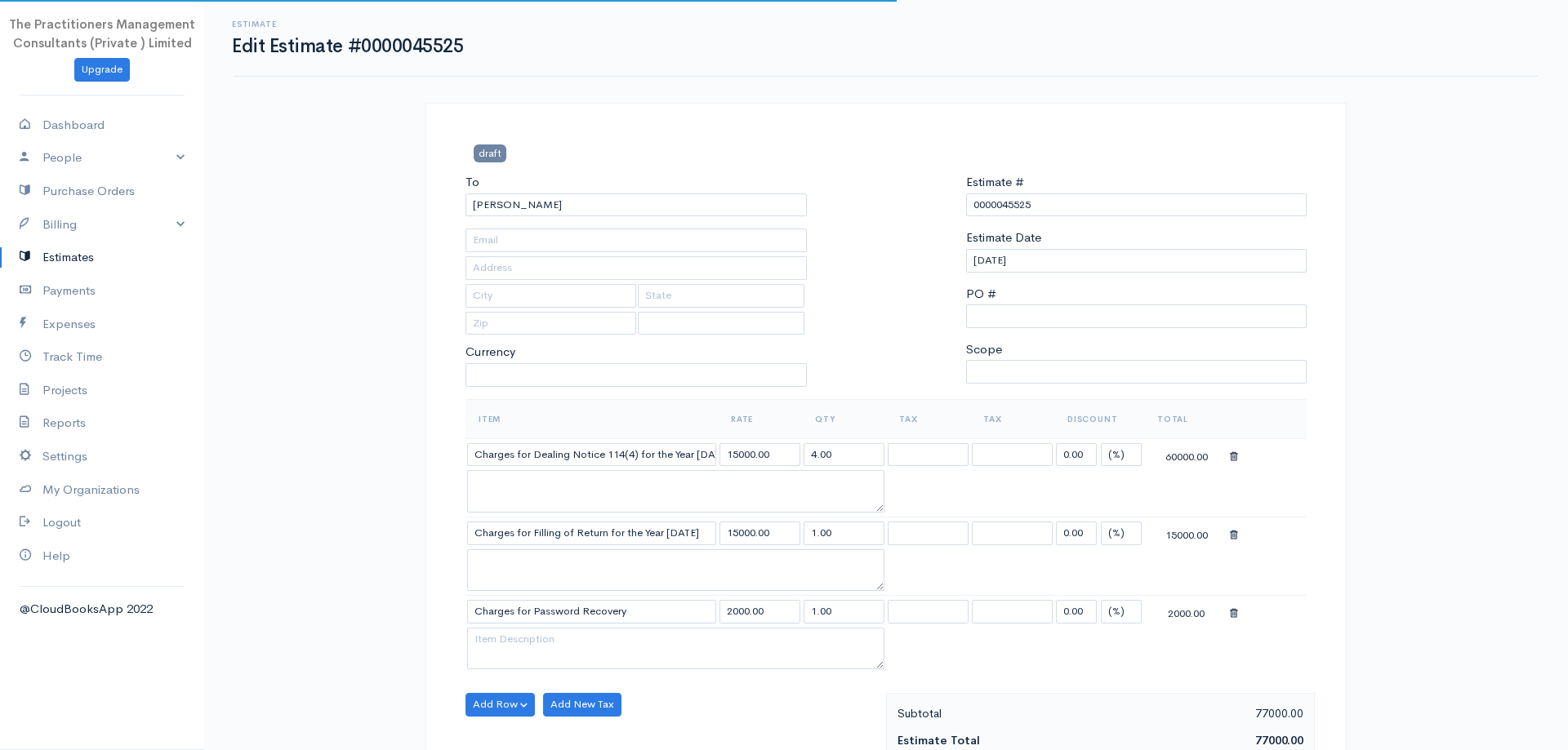
type input "[PHONE_NUMBER]"
select select "[GEOGRAPHIC_DATA]"
select select "PKR"
click at [567, 210] on input "[PERSON_NAME]" at bounding box center [630, 205] width 342 height 24
type input "[PHONE_NUMBER]"
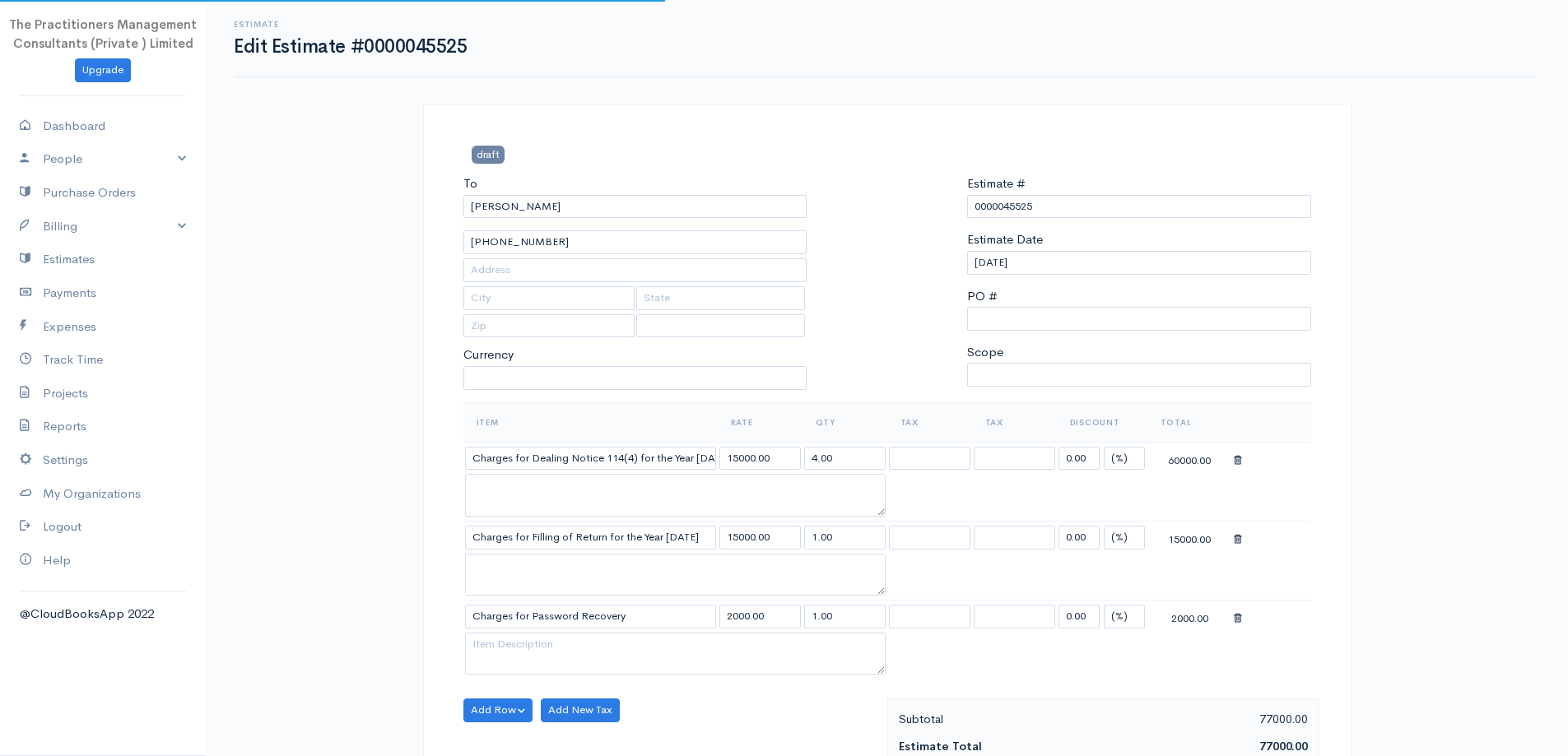
select select "[GEOGRAPHIC_DATA]"
select select "PKR"
click at [535, 203] on input "[PERSON_NAME]" at bounding box center [635, 207] width 344 height 24
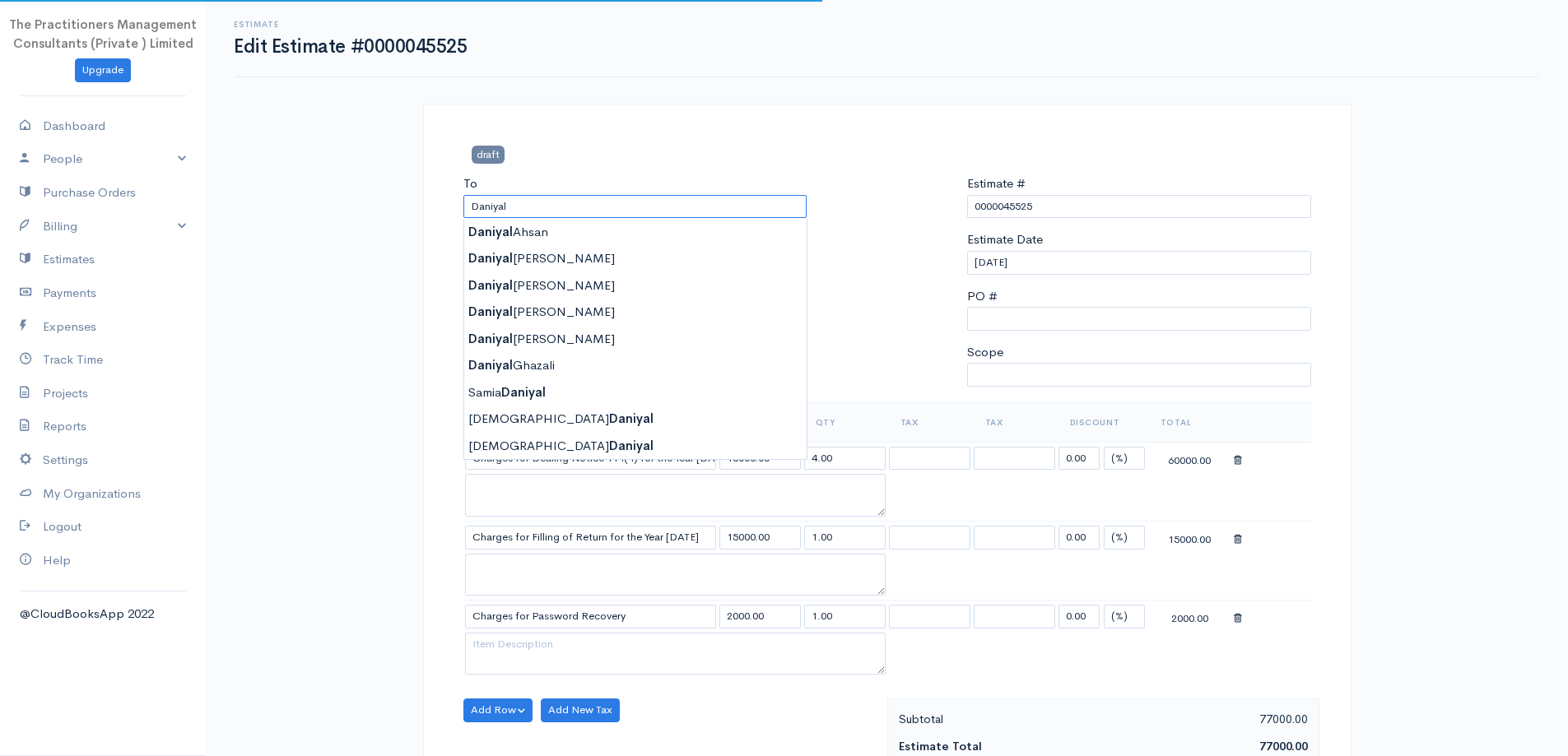
type input "Daniyal"
click at [655, 25] on div "Estimate Edit Estimate #0000045525" at bounding box center [887, 38] width 1323 height 37
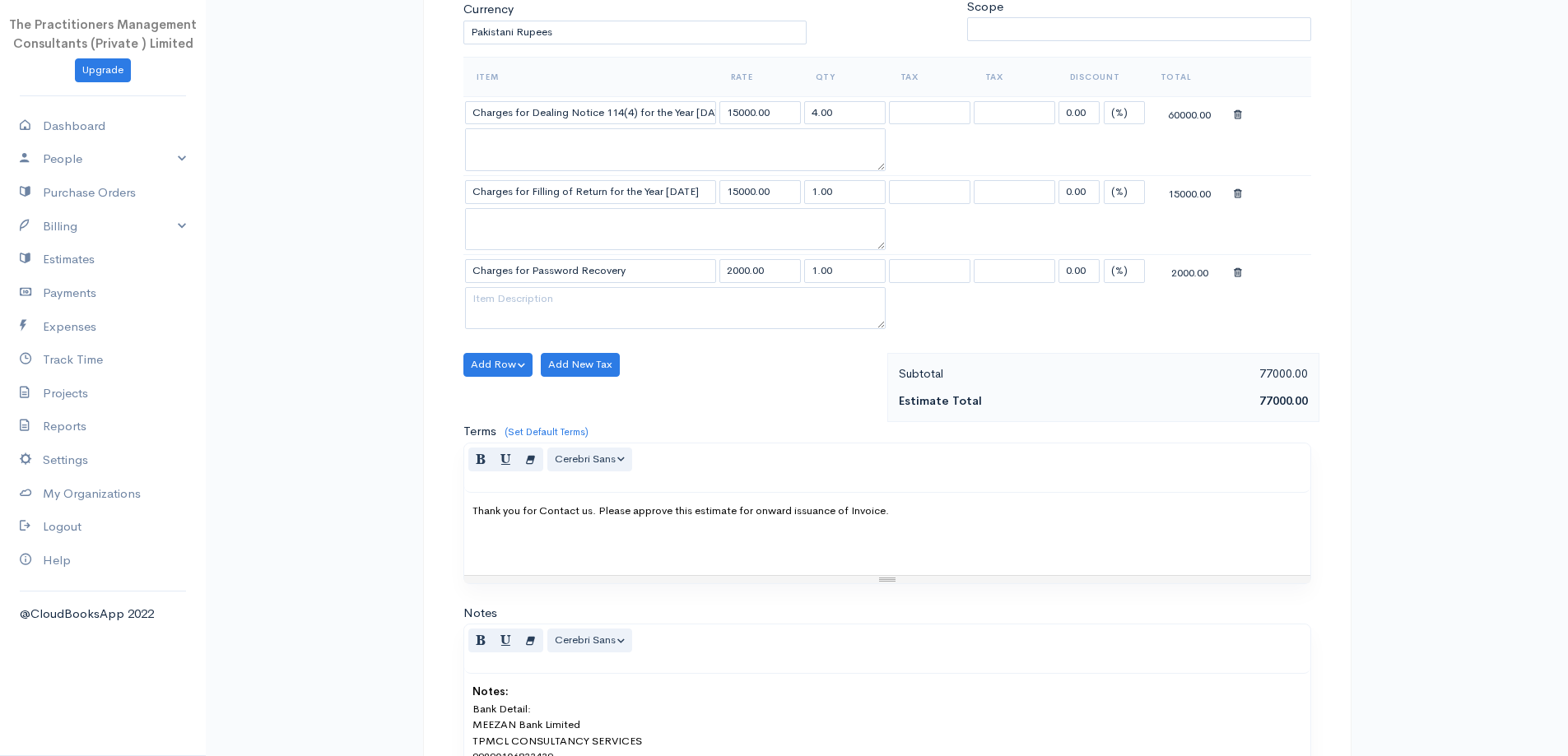
scroll to position [480, 0]
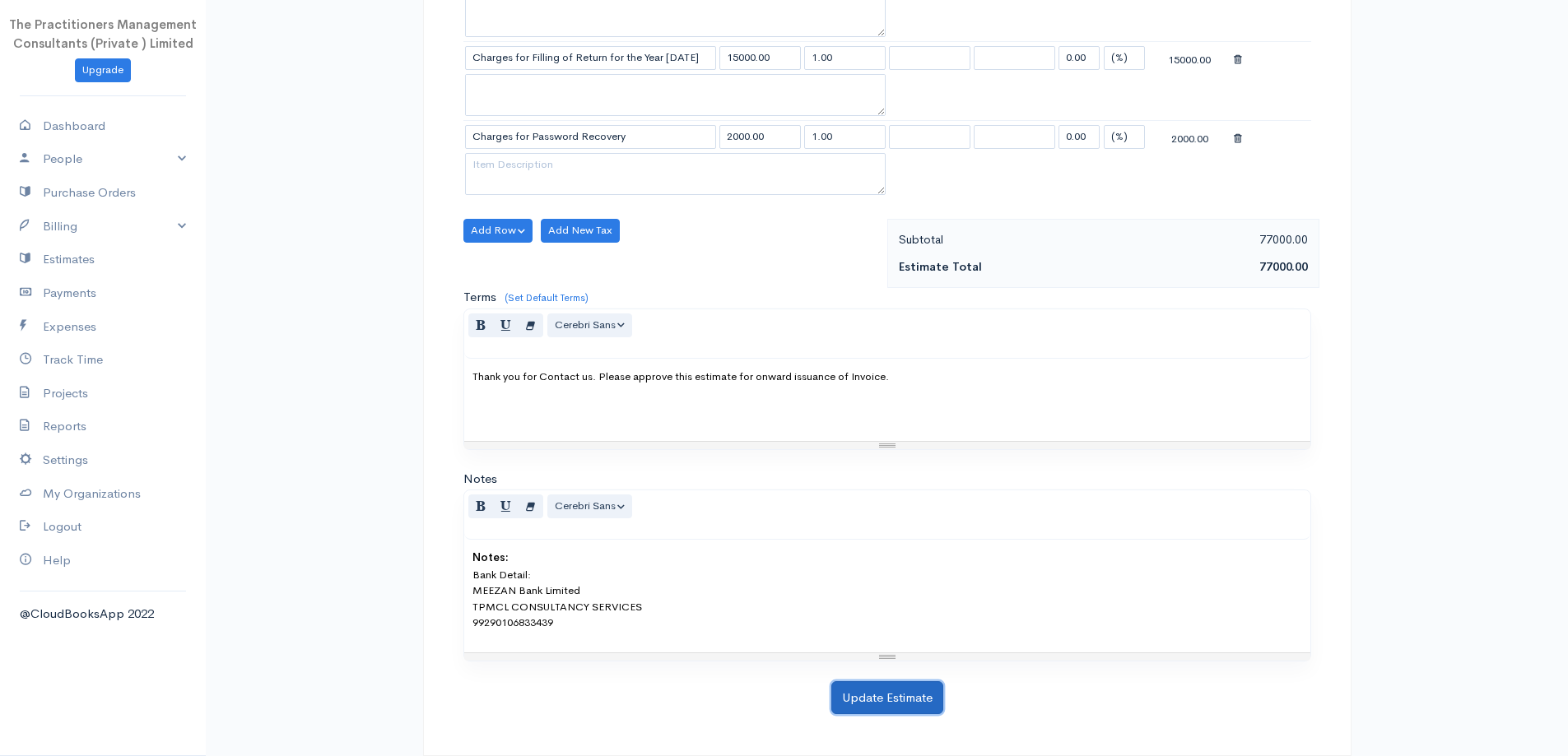
click at [897, 699] on button "Update Estimate" at bounding box center [887, 698] width 112 height 34
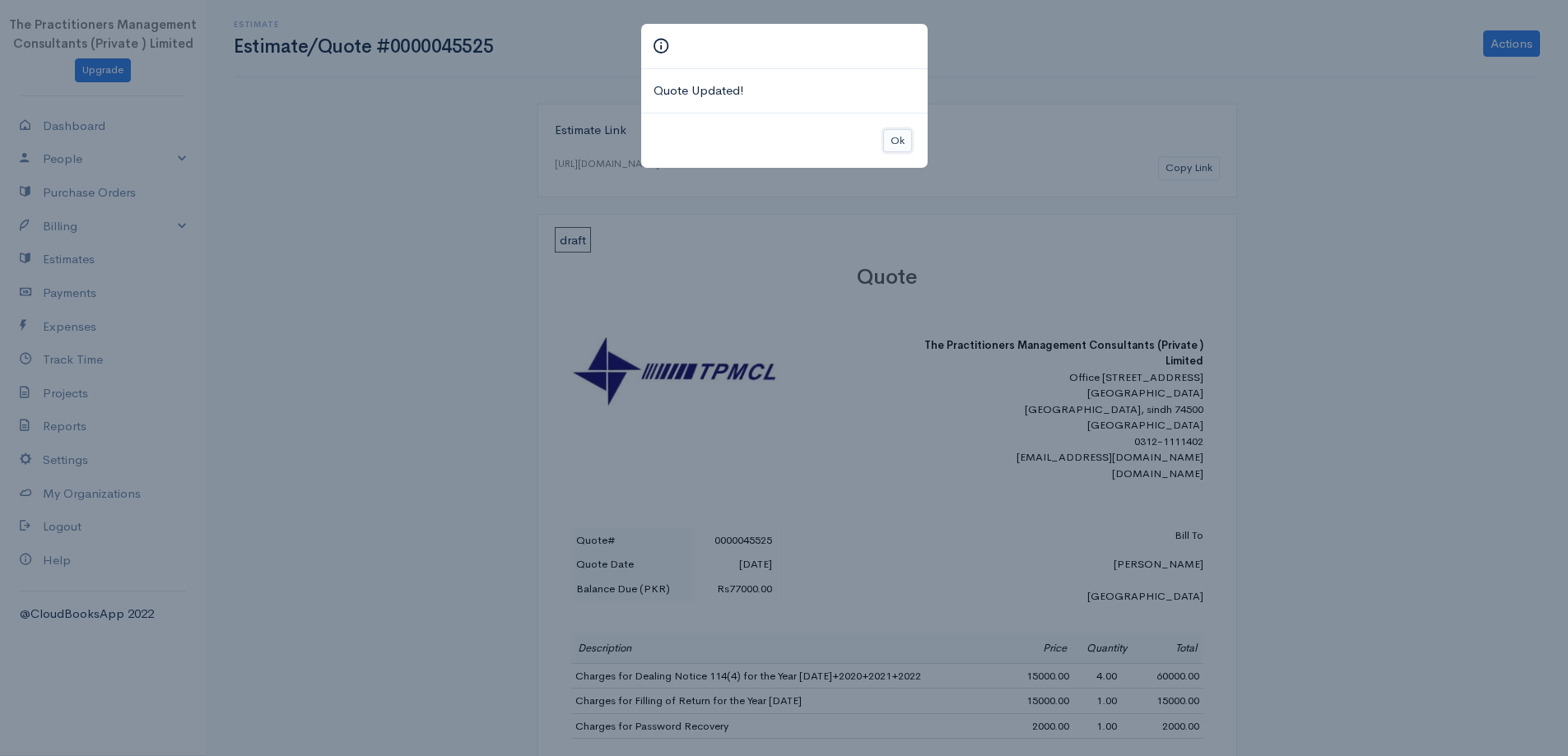
click at [892, 132] on button "Ok" at bounding box center [897, 141] width 29 height 24
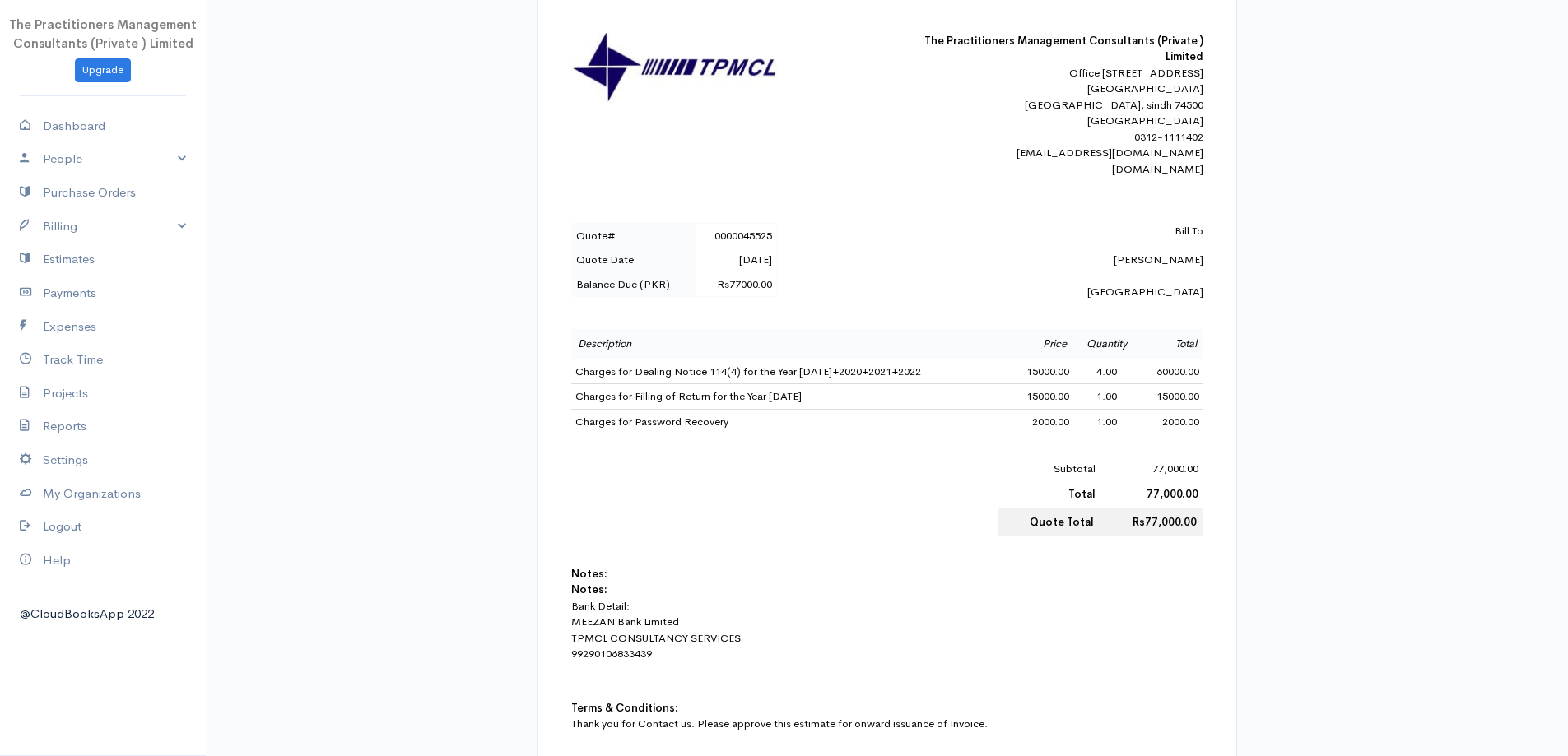
scroll to position [14, 0]
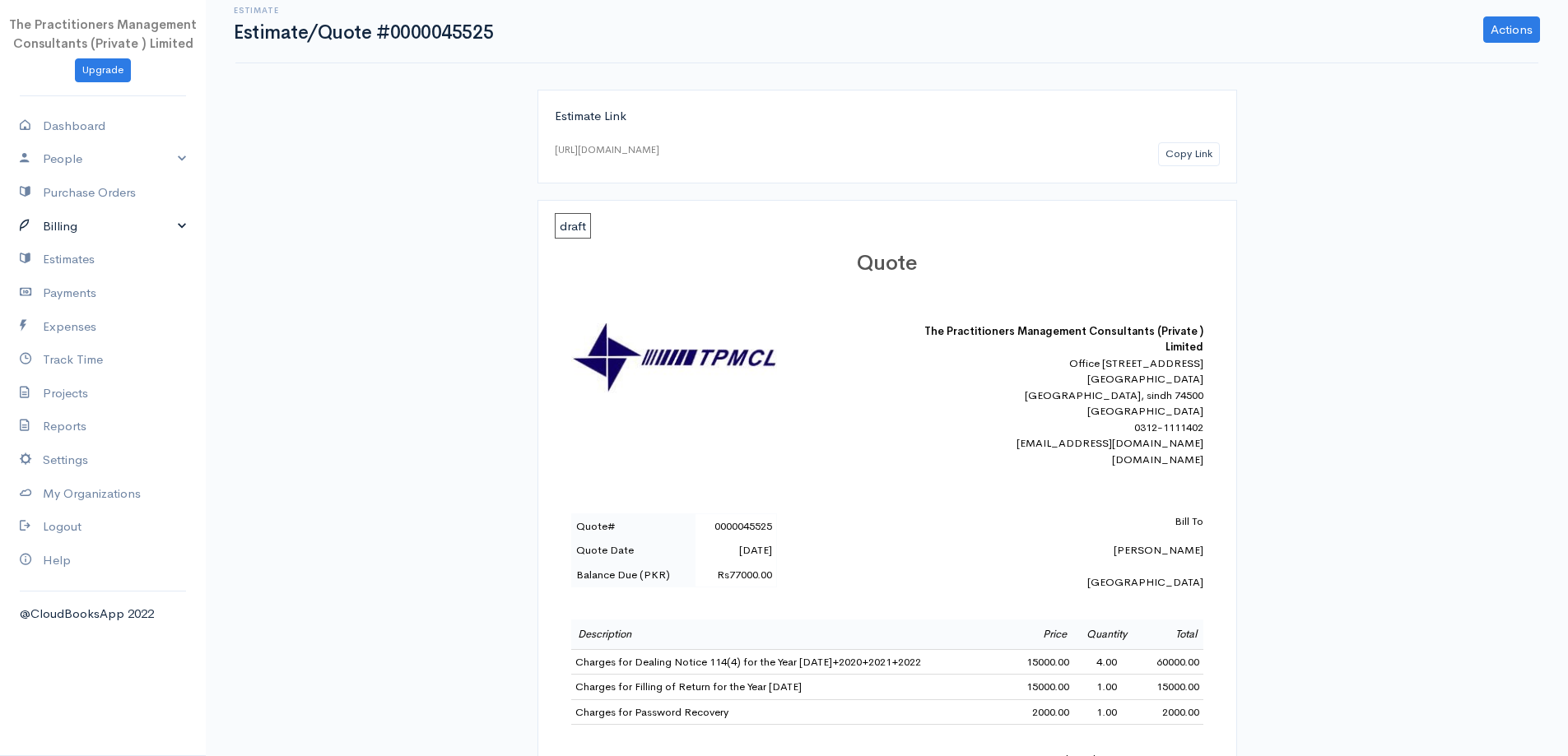
click at [89, 241] on link "Billing" at bounding box center [103, 227] width 206 height 34
click at [81, 250] on link "Invoice" at bounding box center [103, 257] width 206 height 30
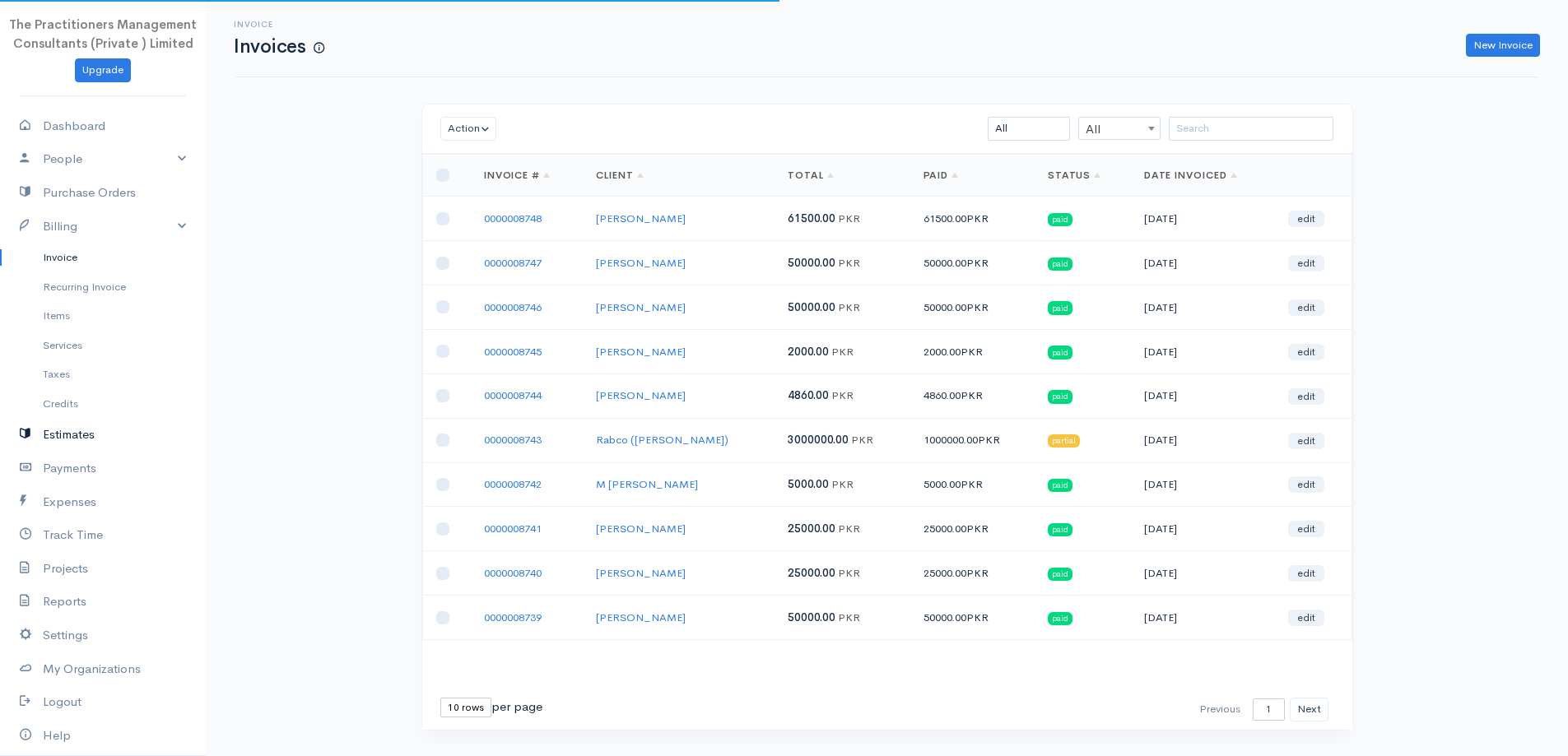
click at [54, 440] on link "Estimates" at bounding box center [103, 434] width 206 height 34
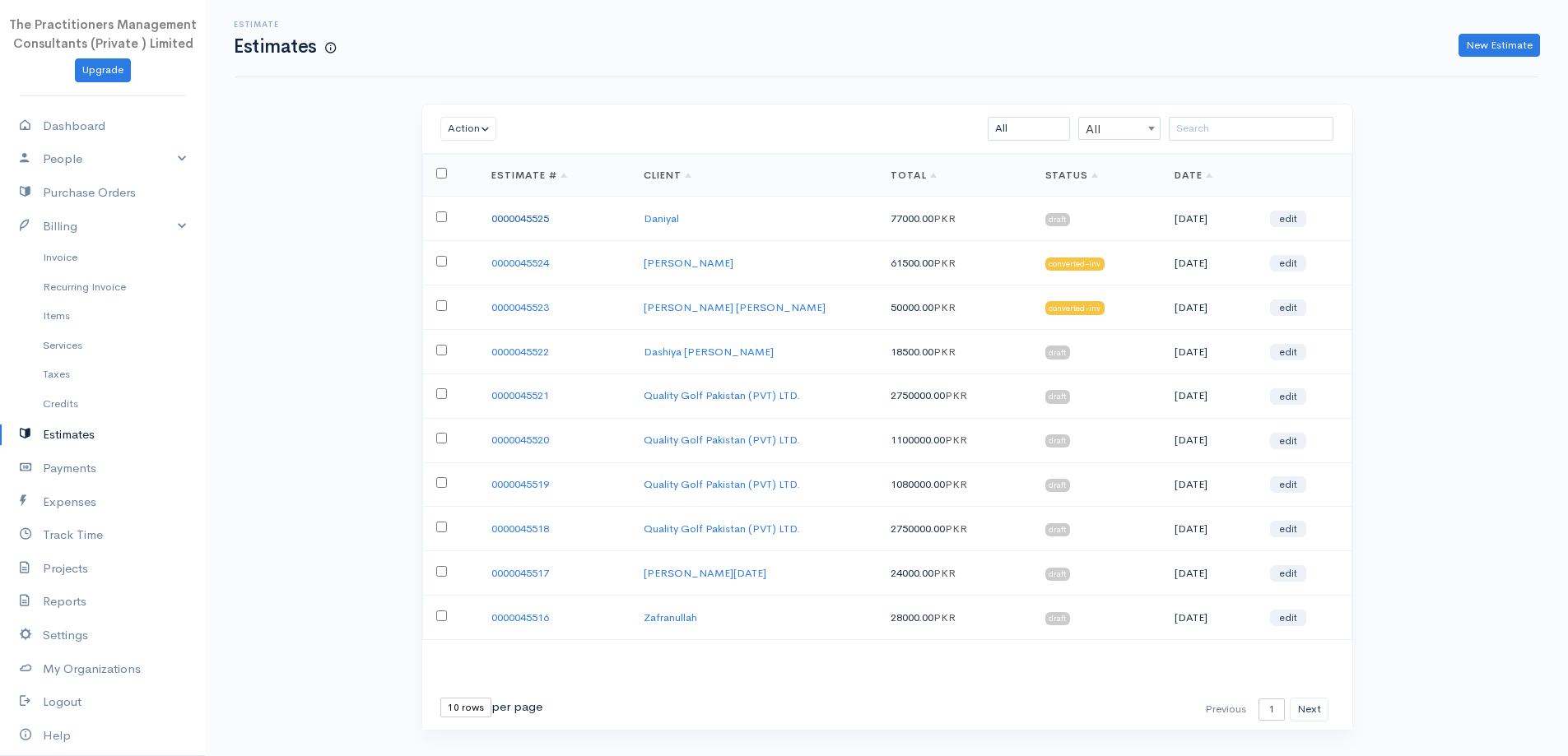
click at [520, 222] on link "0000045525" at bounding box center [520, 218] width 58 height 14
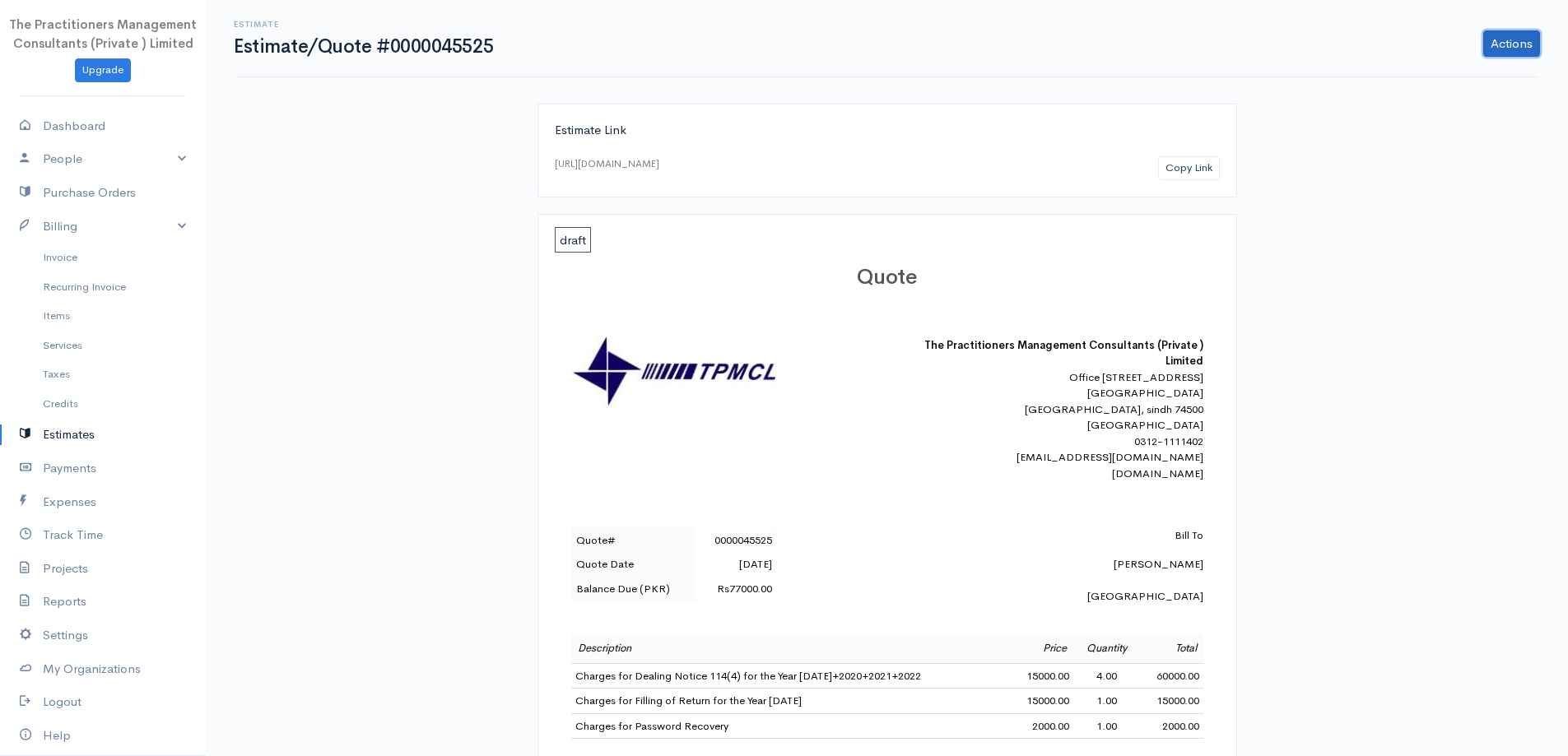
click at [1498, 34] on link "Actions" at bounding box center [1511, 44] width 57 height 26
click at [1436, 222] on link "PDF" at bounding box center [1469, 221] width 145 height 29
click at [74, 238] on link "Billing" at bounding box center [103, 227] width 206 height 34
click at [66, 238] on link "Billing" at bounding box center [103, 227] width 206 height 34
click at [72, 251] on link "Invoice" at bounding box center [103, 257] width 206 height 30
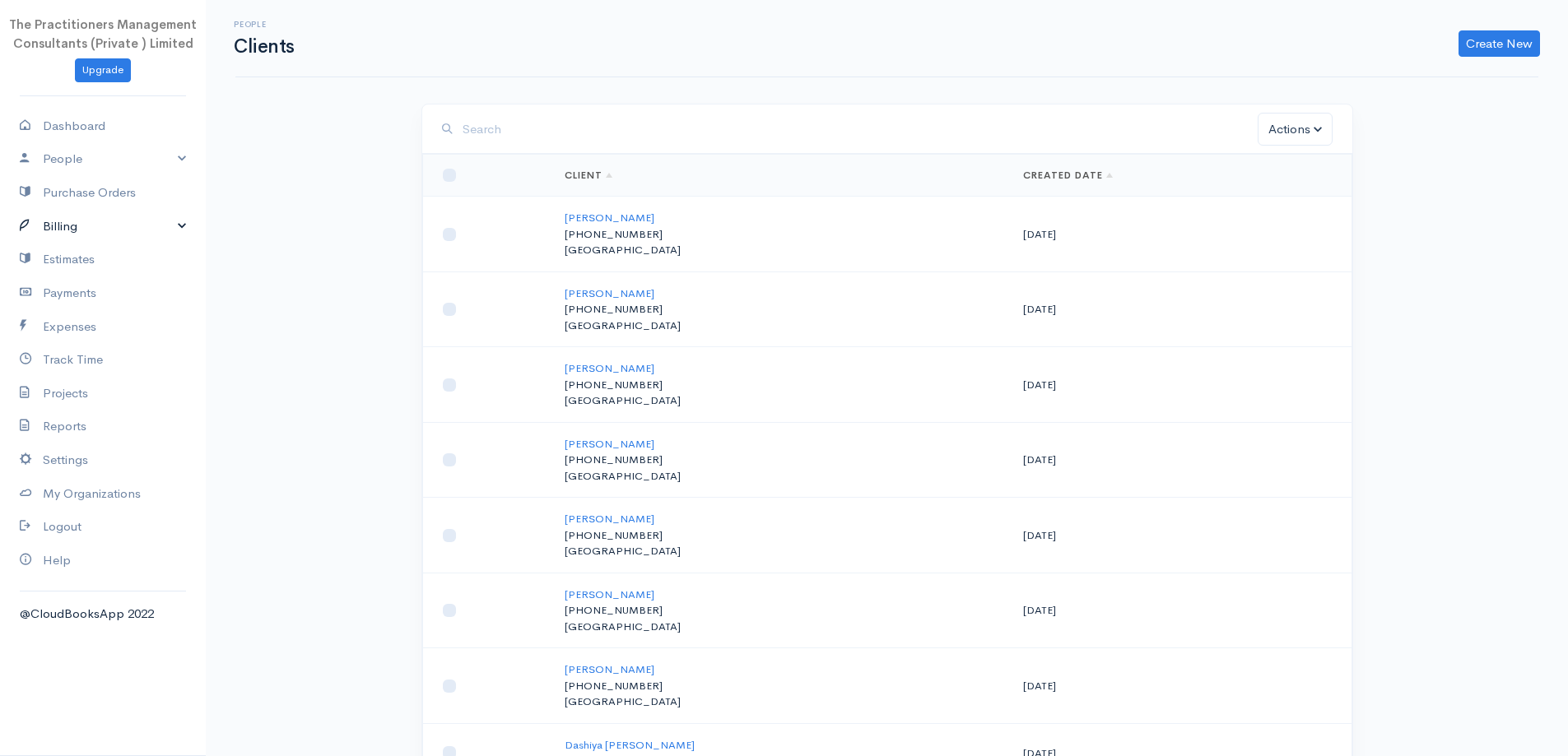
click at [82, 224] on link "Billing" at bounding box center [103, 227] width 206 height 34
click at [98, 259] on link "Invoice" at bounding box center [103, 257] width 206 height 30
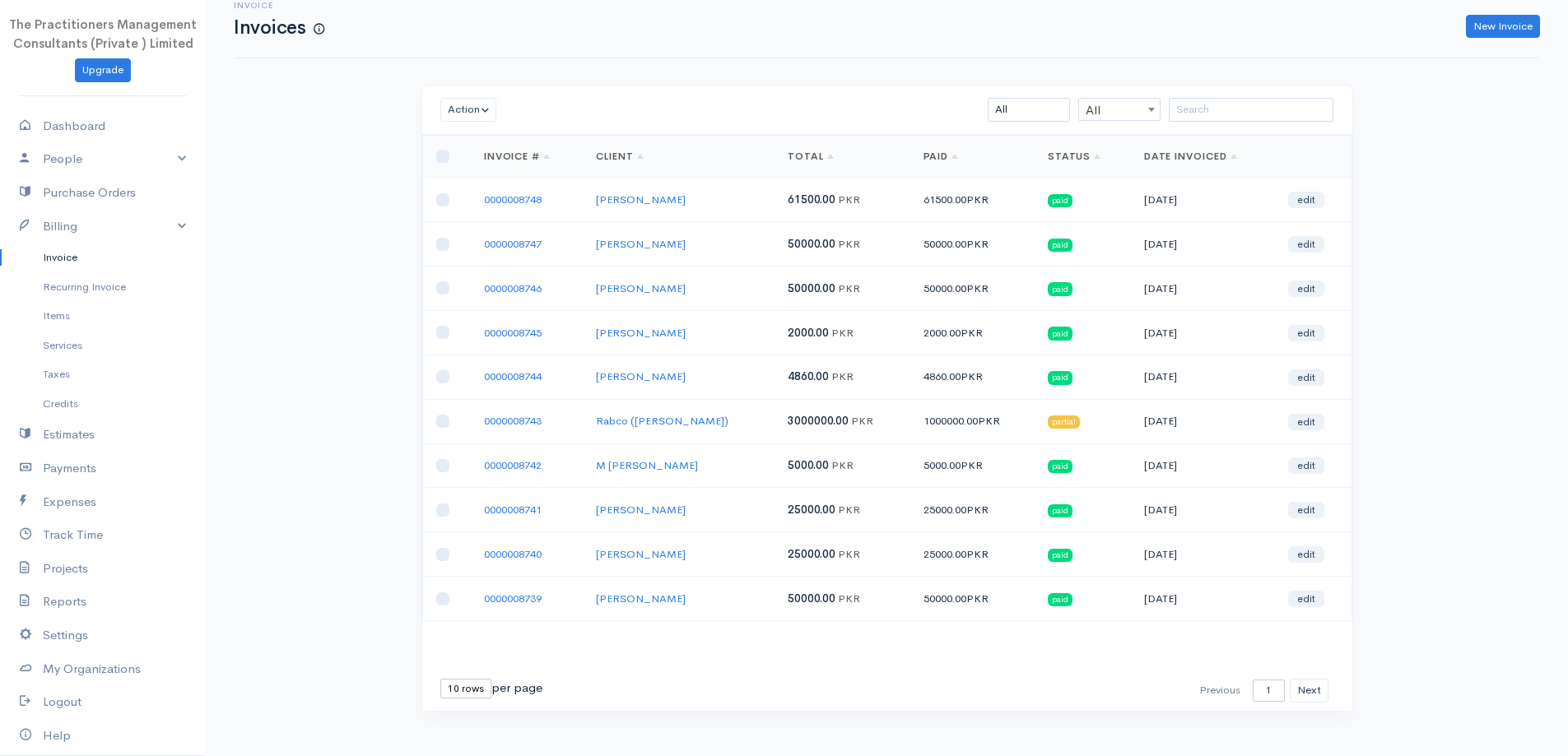
scroll to position [36, 0]
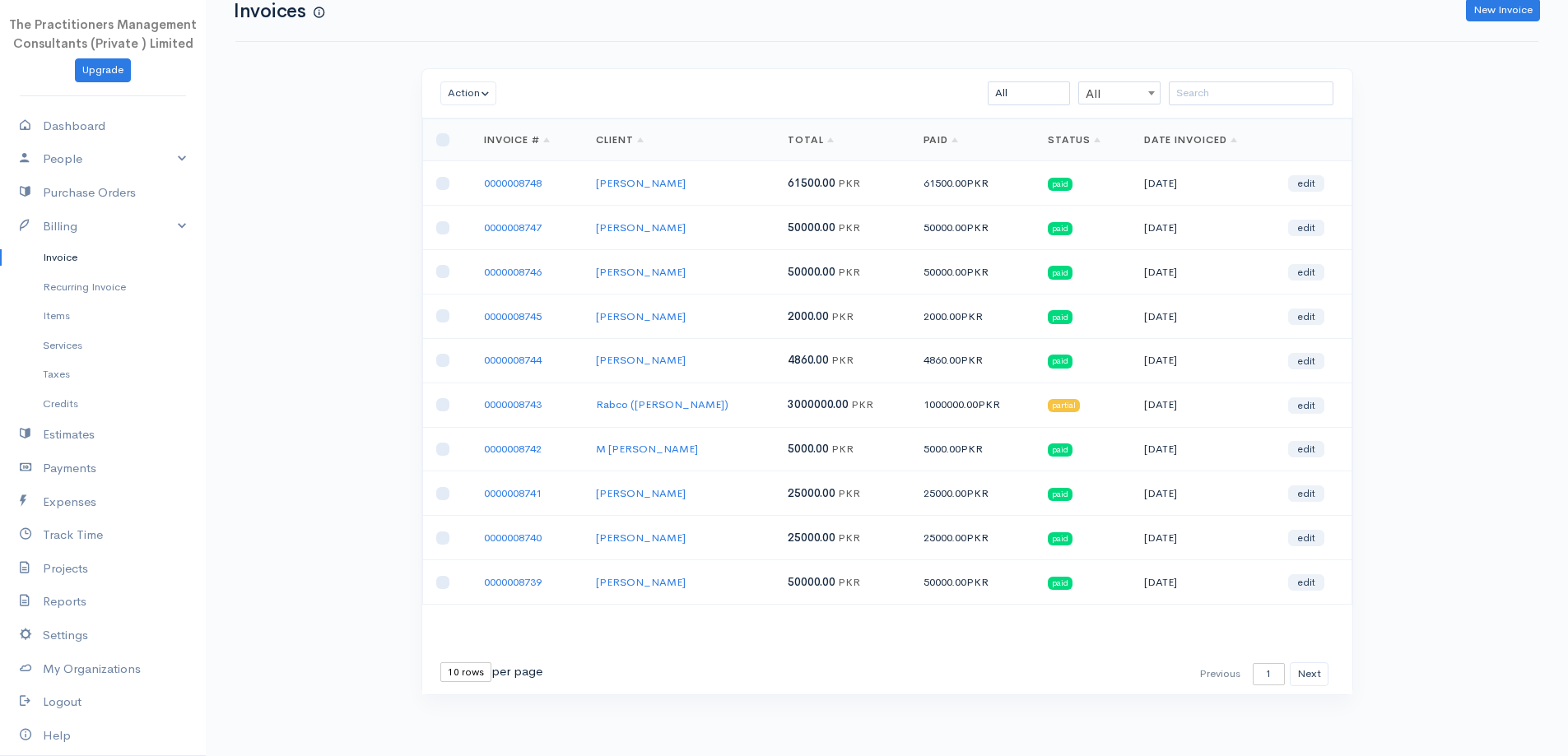
click at [465, 677] on select "10 rows 25 rows 50 rows" at bounding box center [466, 672] width 51 height 20
select select "50"
click at [440, 663] on select "10 rows 25 rows 50 rows" at bounding box center [466, 672] width 51 height 20
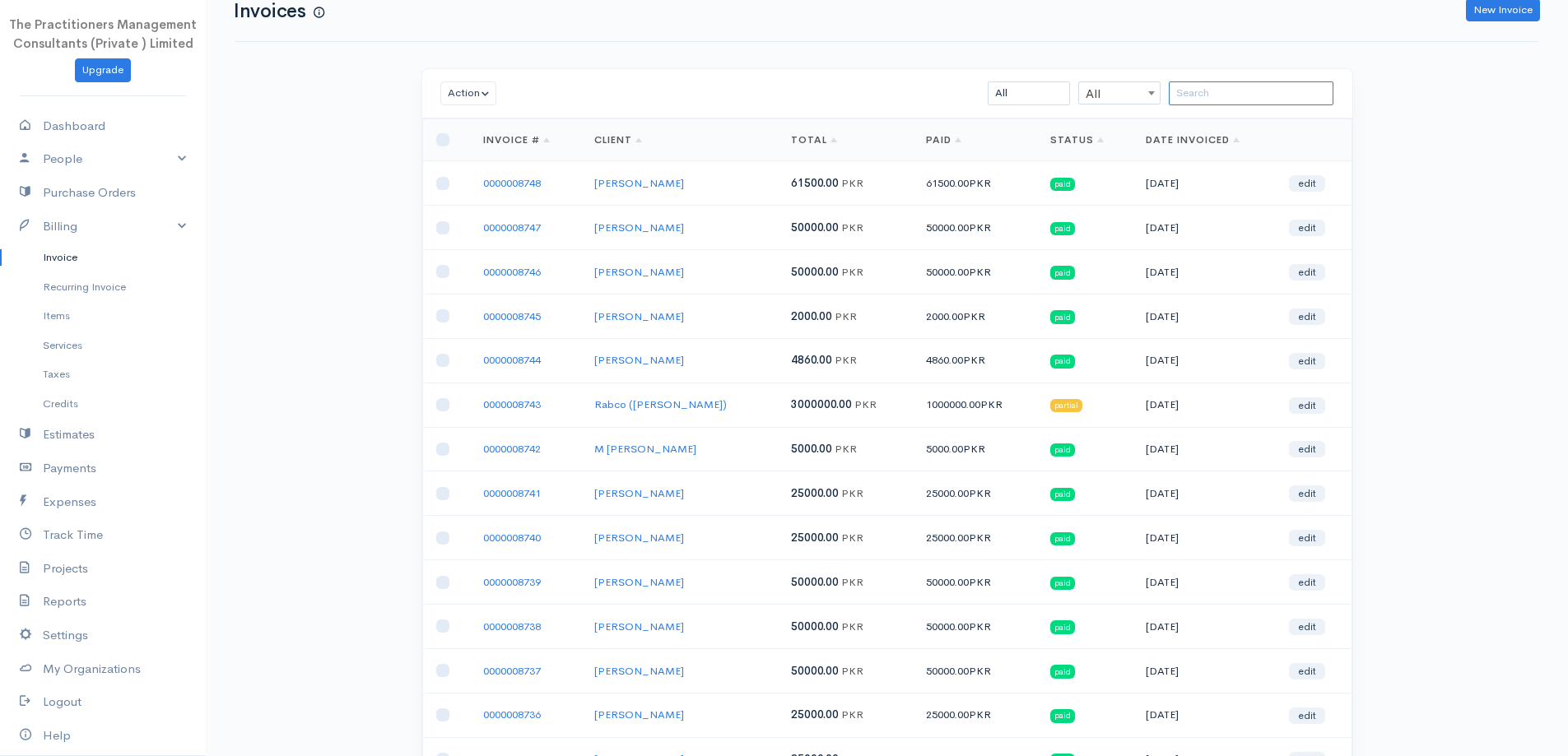
click at [1242, 102] on input "search" at bounding box center [1251, 93] width 165 height 24
